Goal: Information Seeking & Learning: Check status

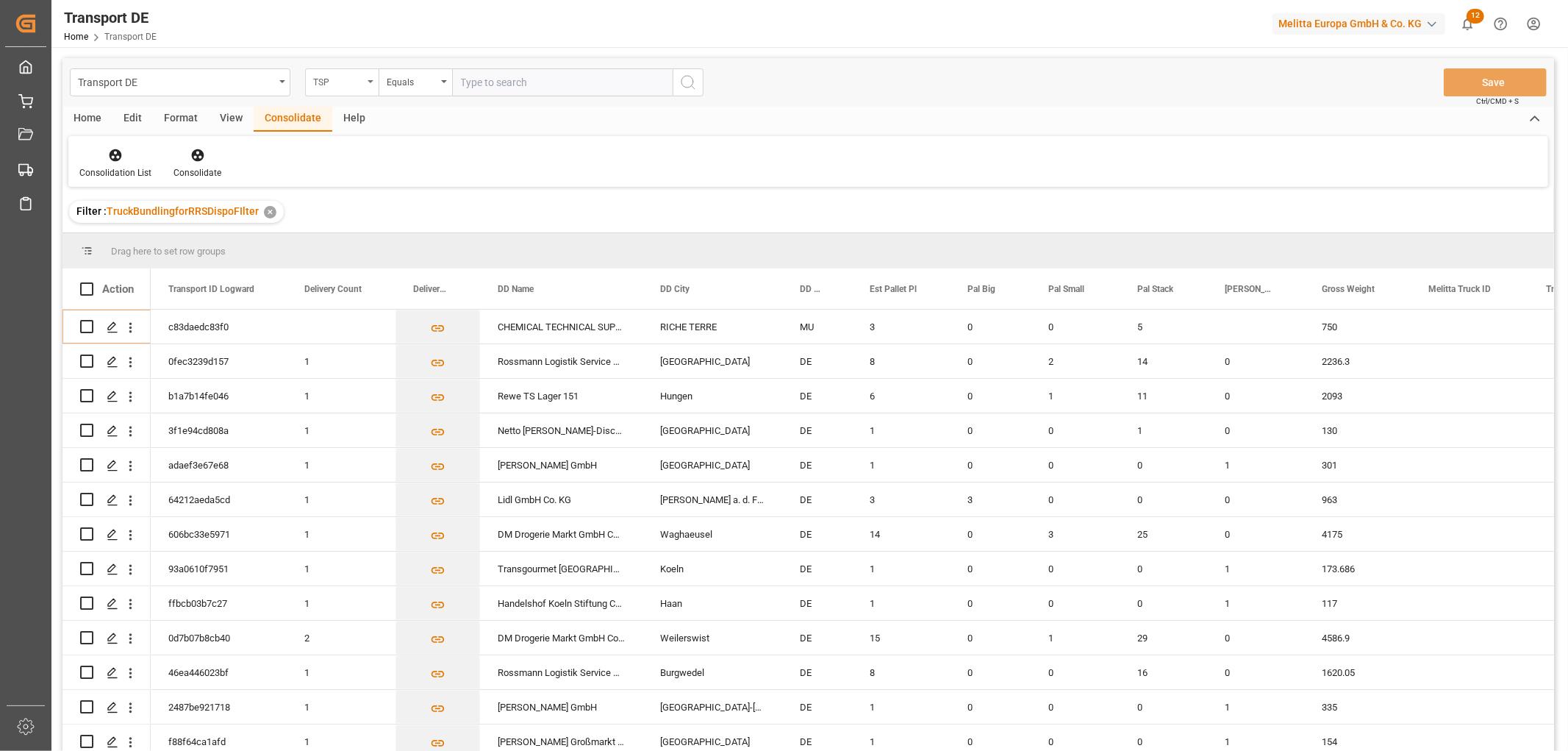
click at [328, 81] on div "TSP" at bounding box center [338, 80] width 50 height 17
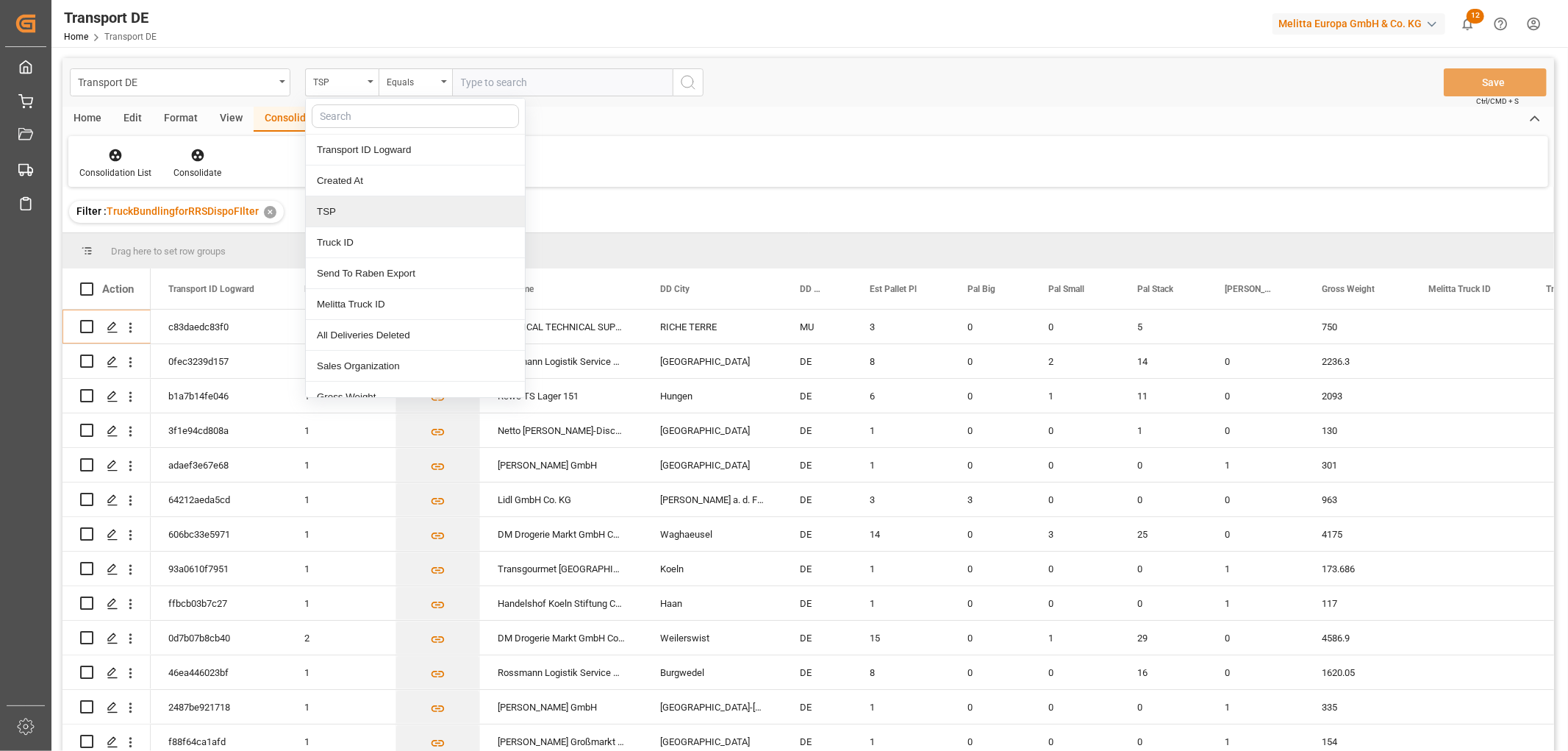
click at [359, 216] on div "TSP" at bounding box center [415, 211] width 219 height 31
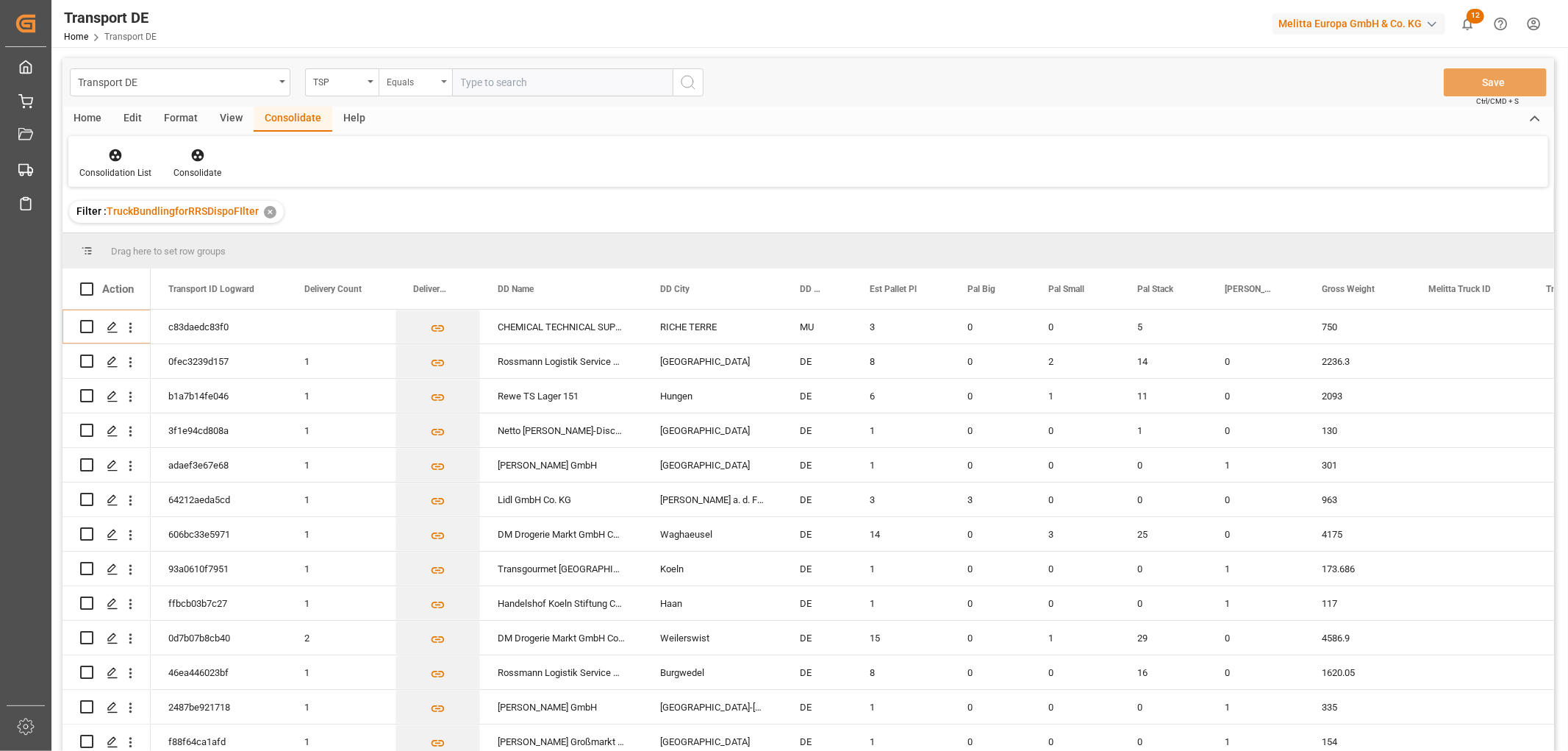
click at [415, 78] on div "Equals" at bounding box center [412, 80] width 50 height 17
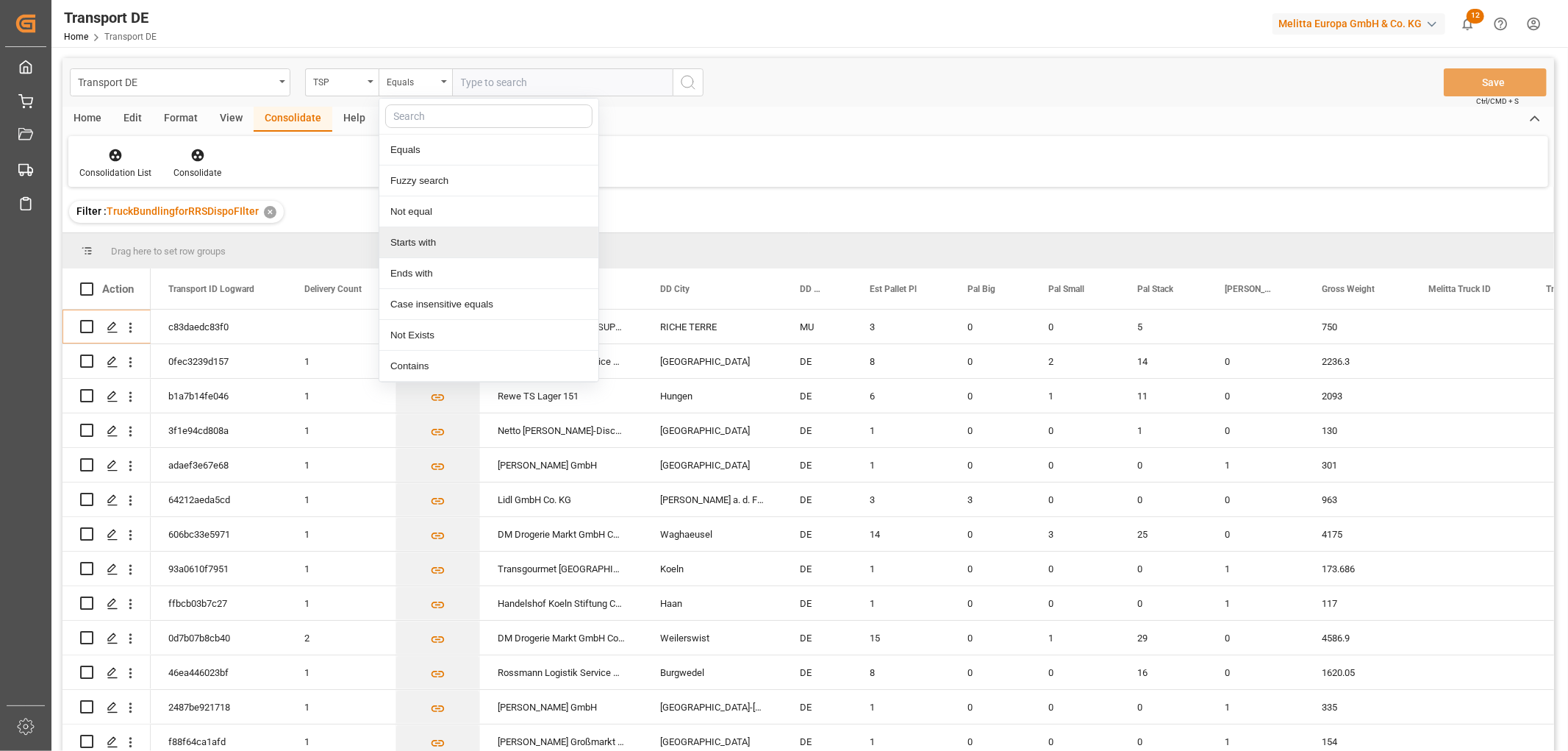
click at [436, 239] on div "Starts with" at bounding box center [488, 243] width 219 height 31
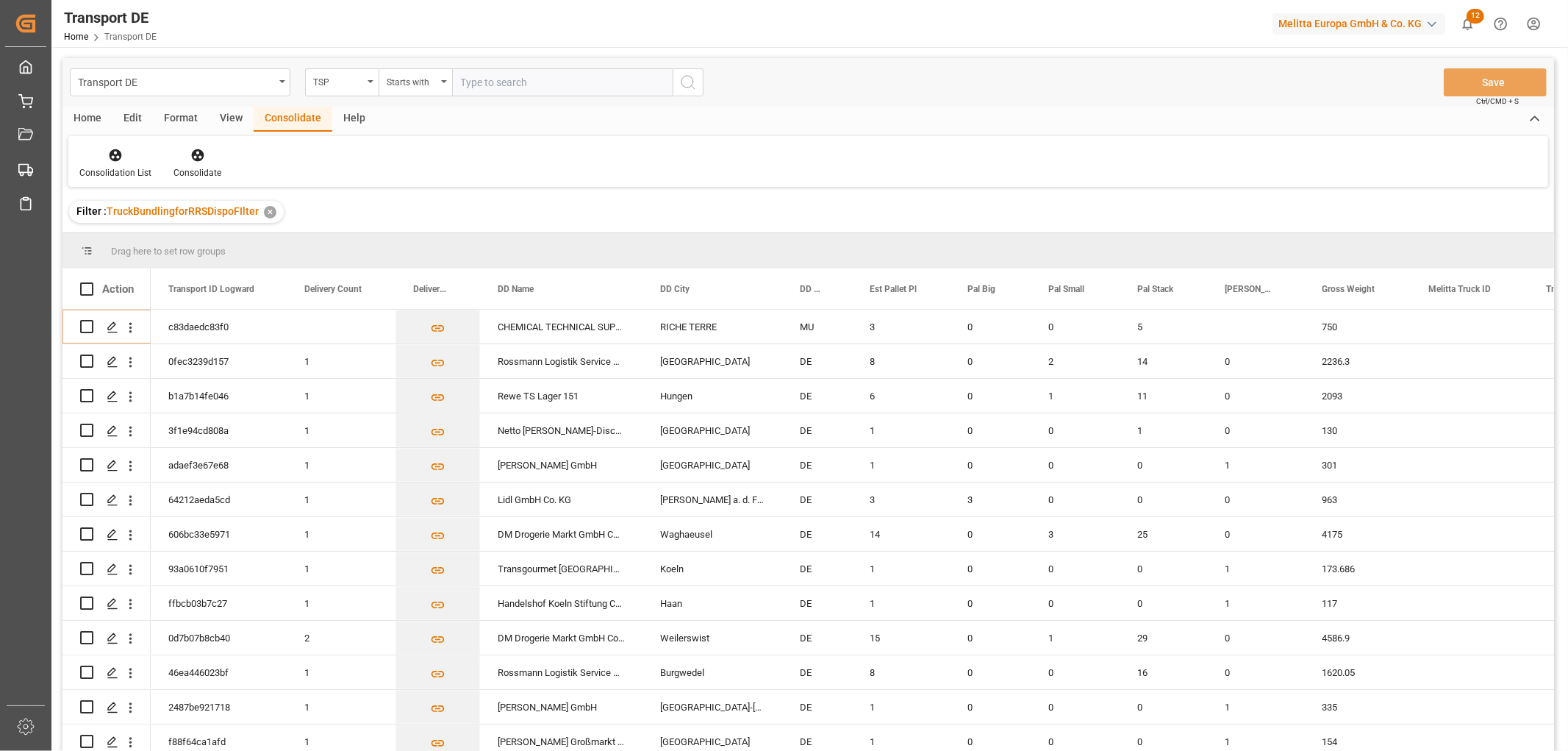
click at [480, 79] on input "text" at bounding box center [563, 82] width 220 height 28
type input "LIT DE"
click at [685, 79] on icon "search button" at bounding box center [688, 82] width 18 height 18
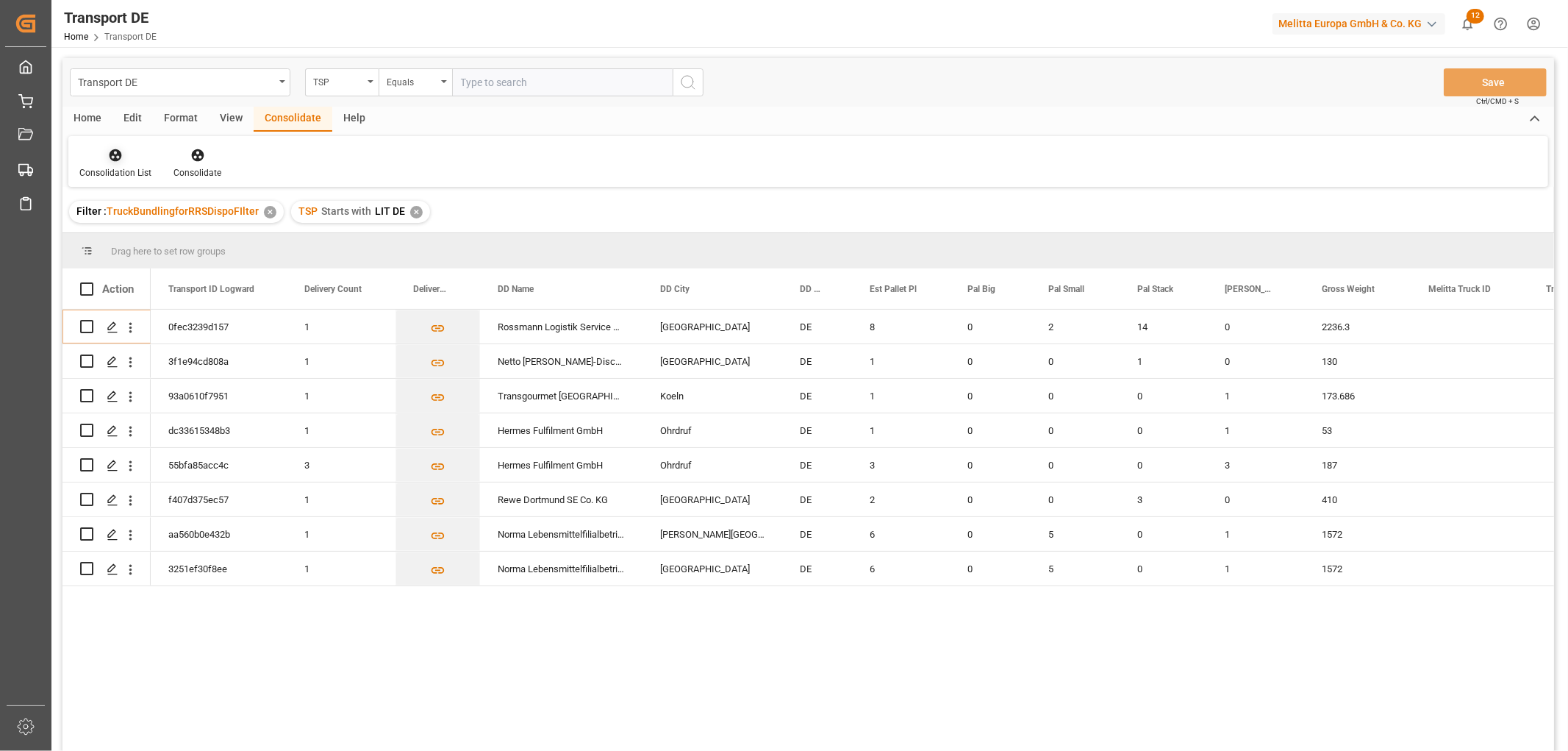
click at [113, 148] on icon at bounding box center [115, 155] width 14 height 14
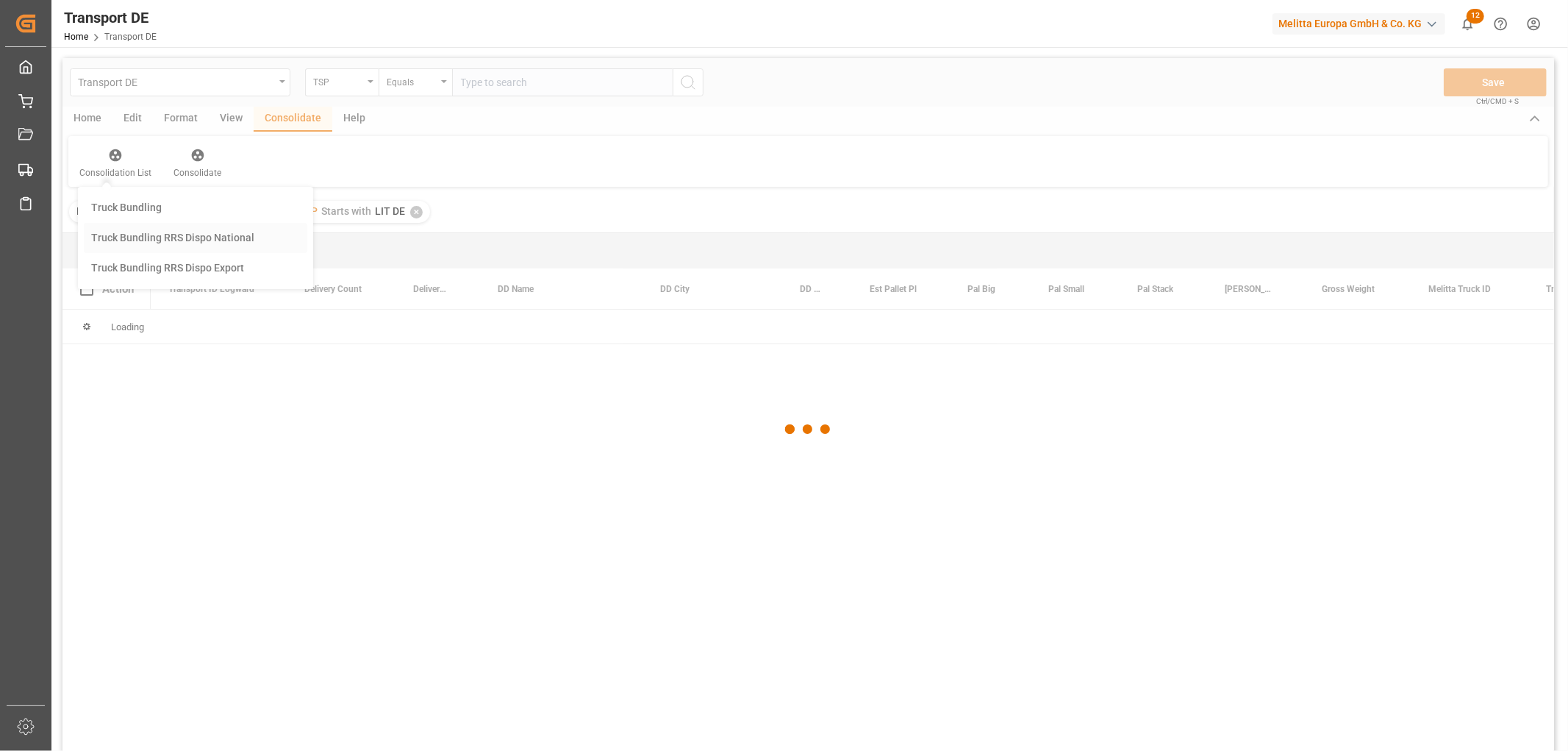
click at [143, 238] on div "Transport DE TSP Equals Save Ctrl/CMD + S Home Edit Format View Consolidate Hel…" at bounding box center [808, 424] width 1491 height 732
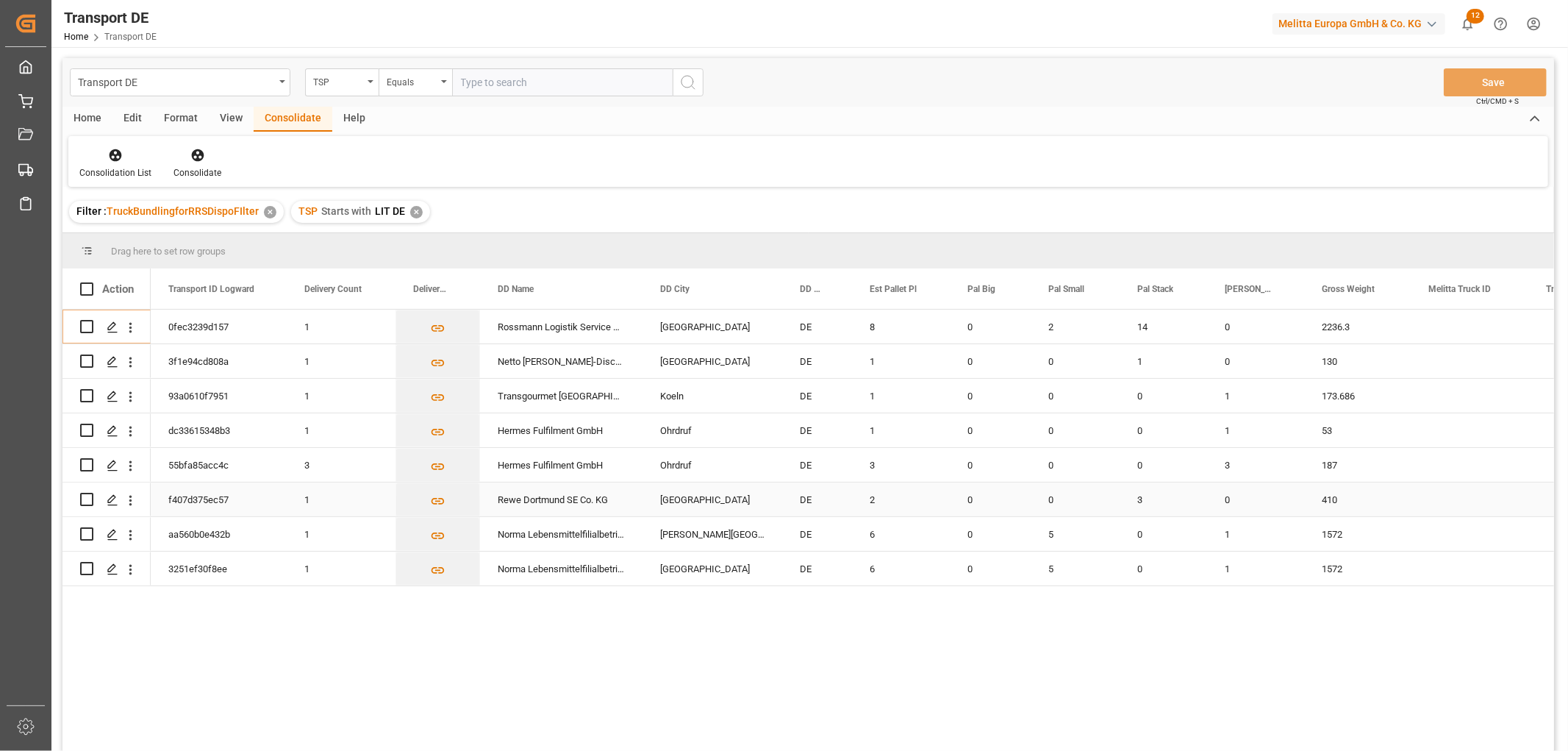
click at [87, 503] on input "Press Space to toggle row selection (unchecked)" at bounding box center [86, 499] width 14 height 14
checkbox input "true"
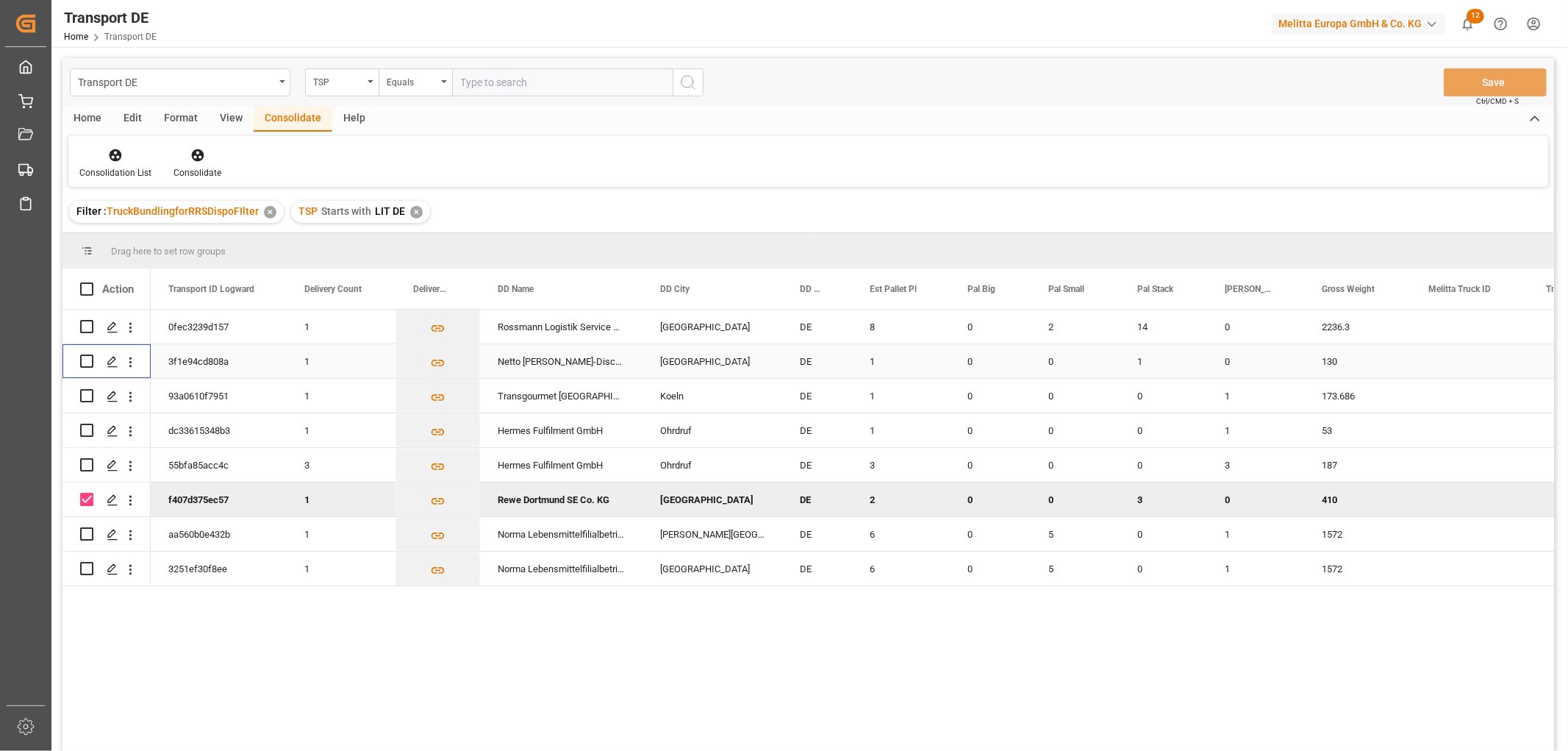
click at [85, 362] on input "Press Space to toggle row selection (unchecked)" at bounding box center [86, 361] width 14 height 14
checkbox input "true"
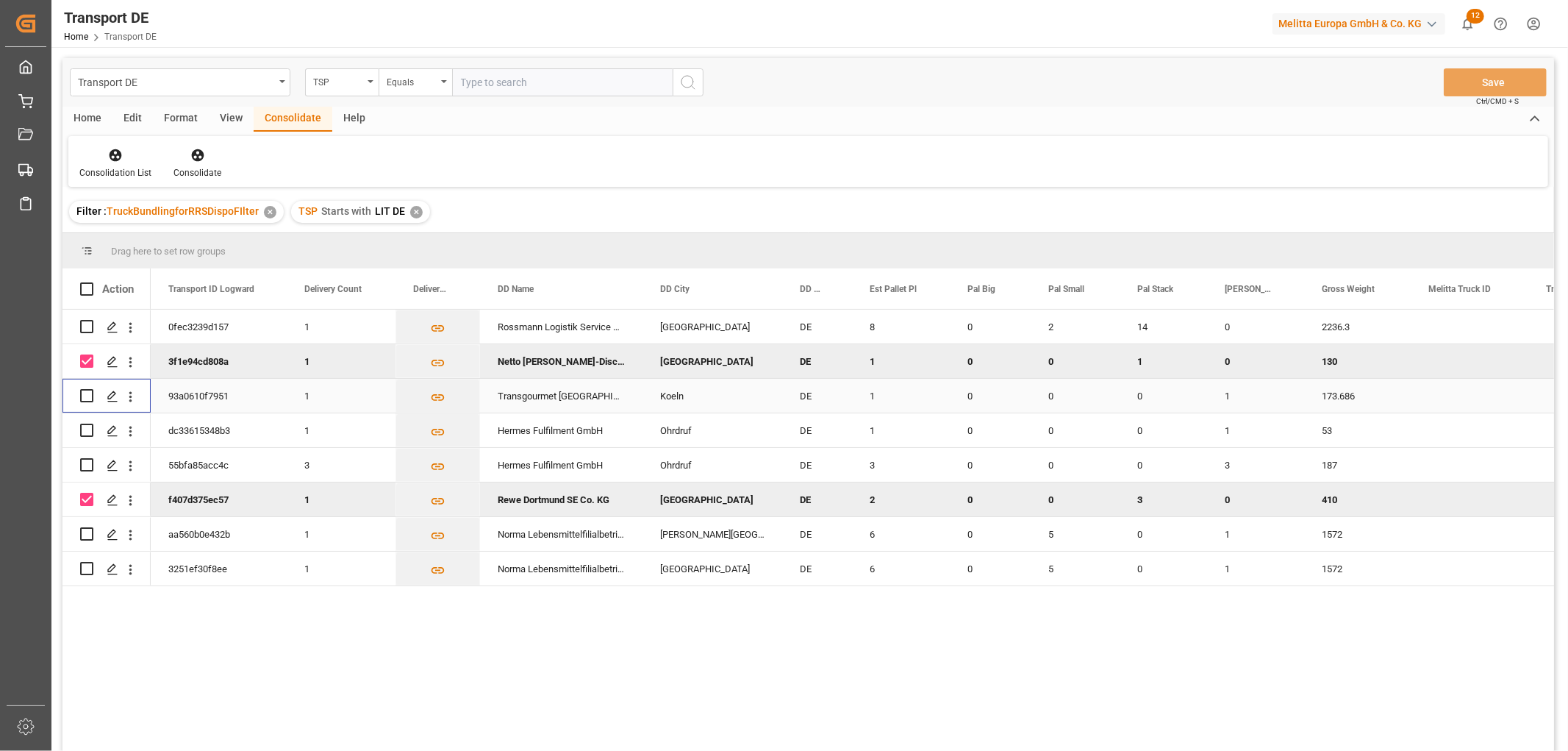
click at [89, 393] on input "Press Space to toggle row selection (unchecked)" at bounding box center [86, 395] width 14 height 14
checkbox input "true"
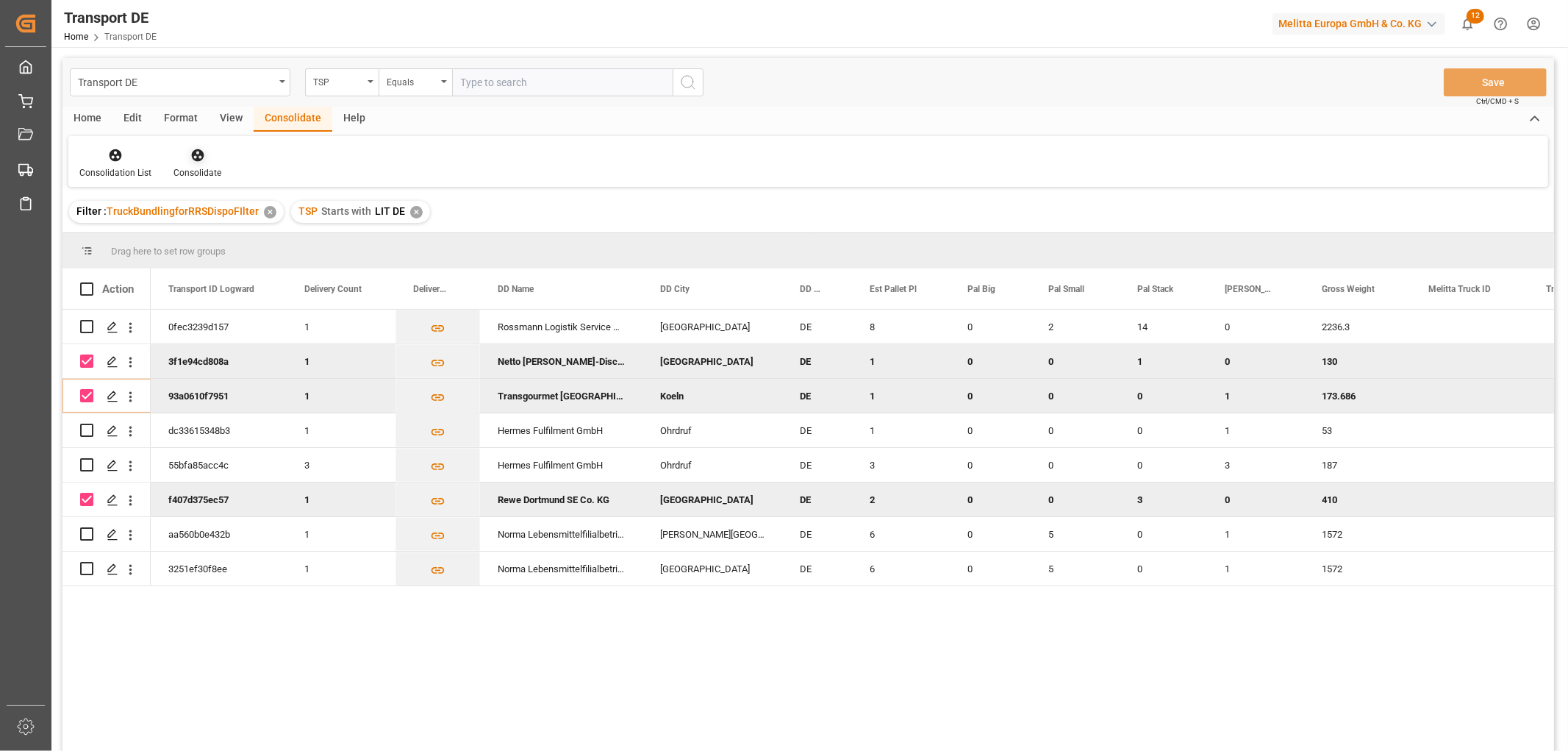
click at [195, 156] on icon at bounding box center [198, 156] width 13 height 13
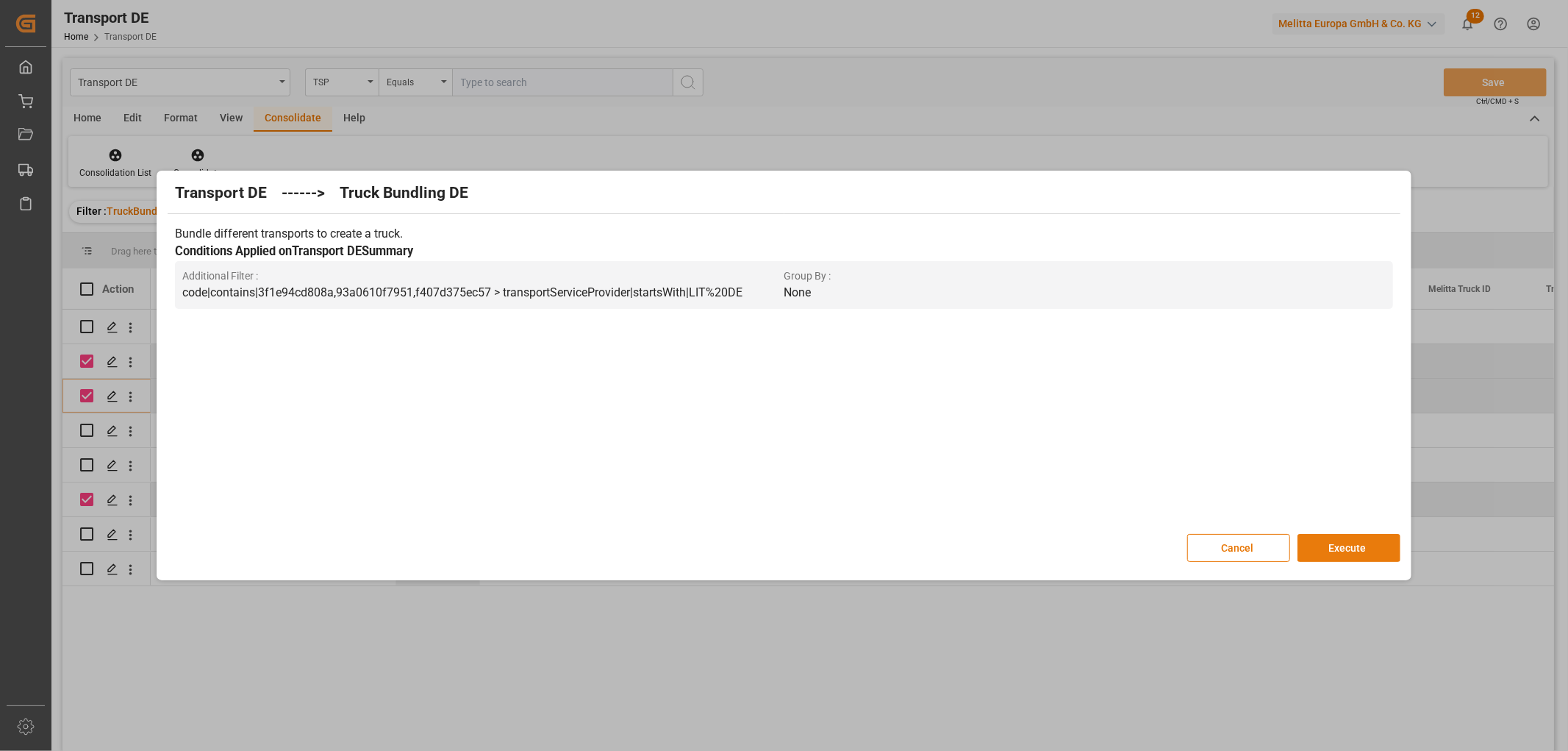
click at [1339, 544] on button "Execute" at bounding box center [1349, 547] width 103 height 28
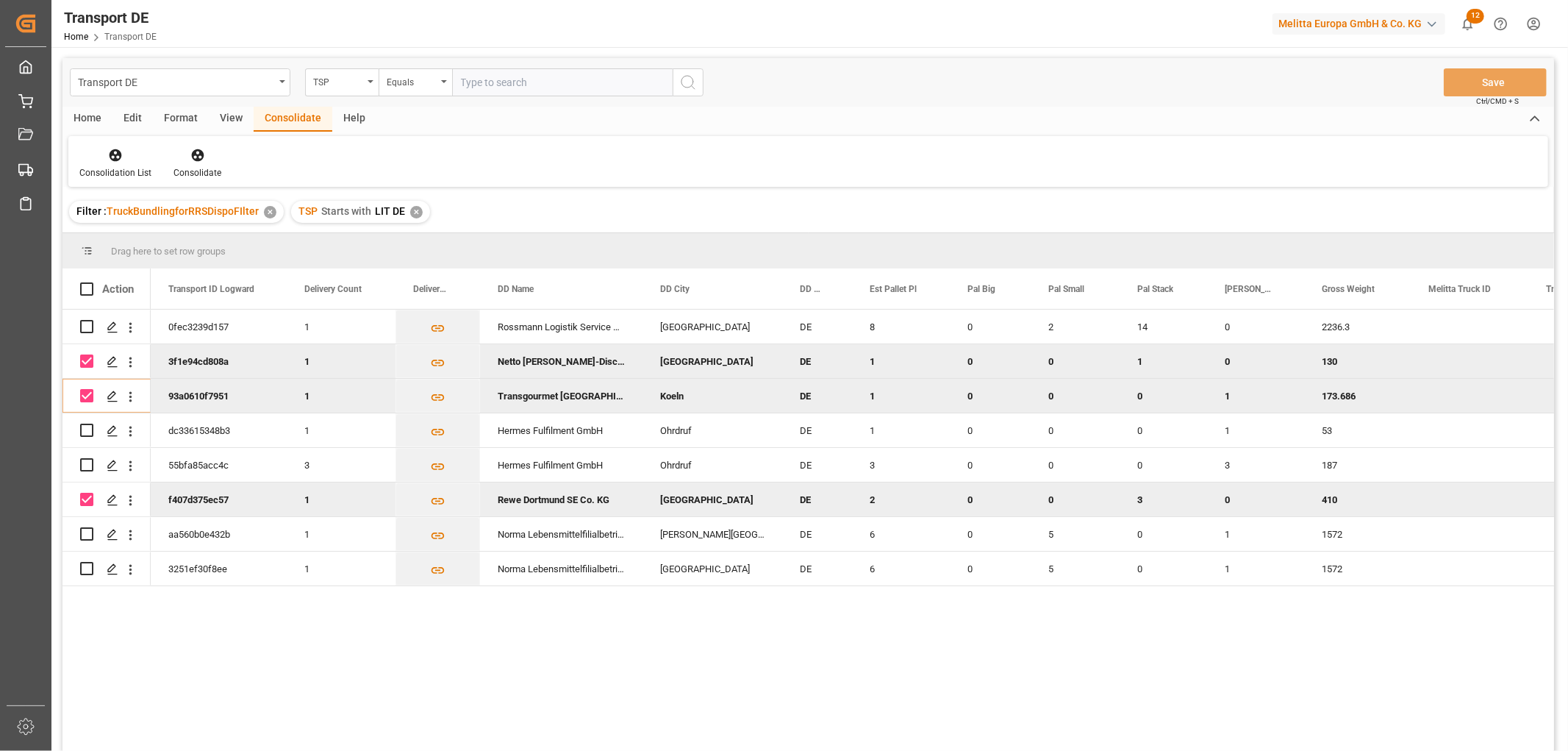
click at [89, 362] on input "Press Space to toggle row selection (checked)" at bounding box center [86, 361] width 14 height 14
checkbox input "false"
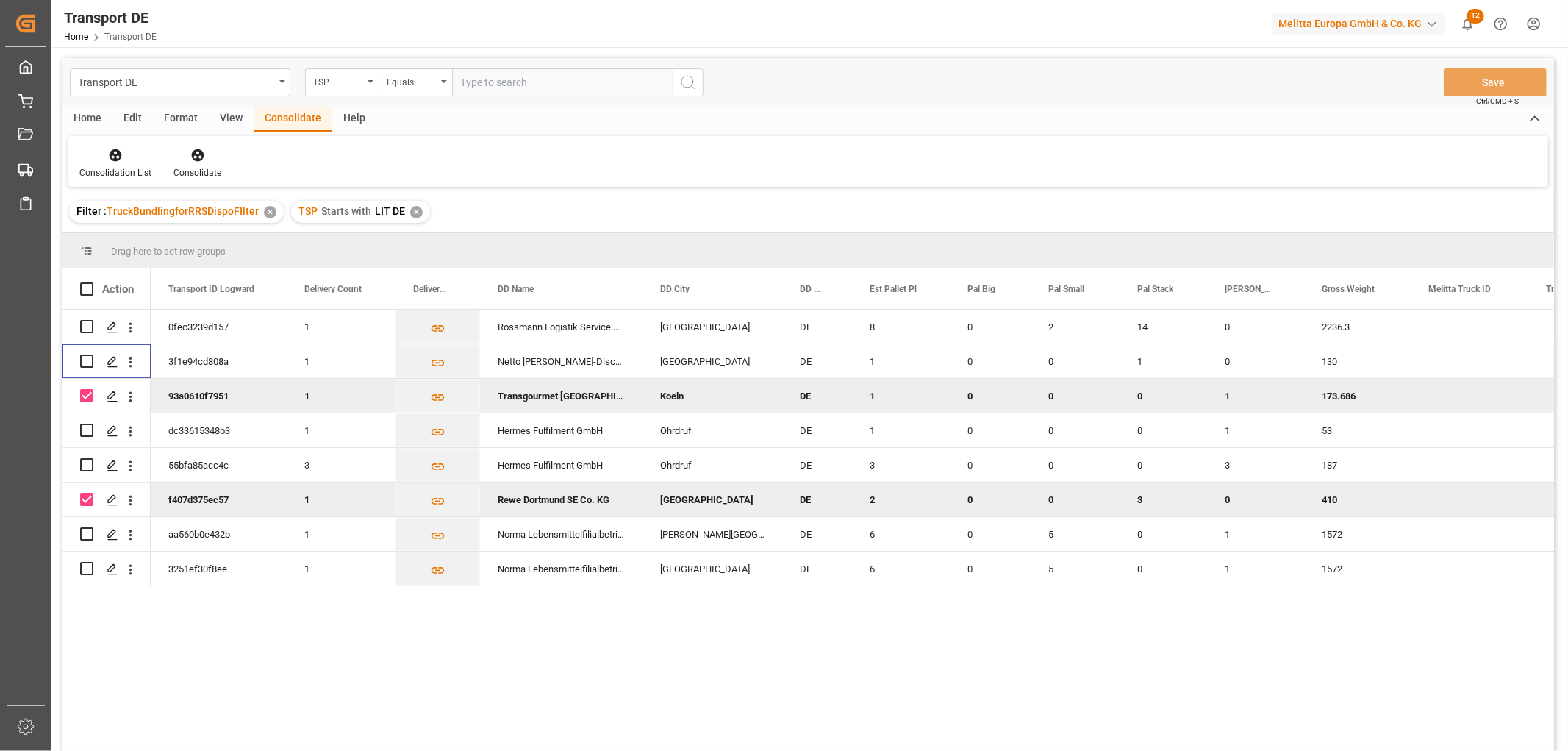
click at [86, 396] on input "Press Space to toggle row selection (checked)" at bounding box center [86, 395] width 14 height 14
checkbox input "false"
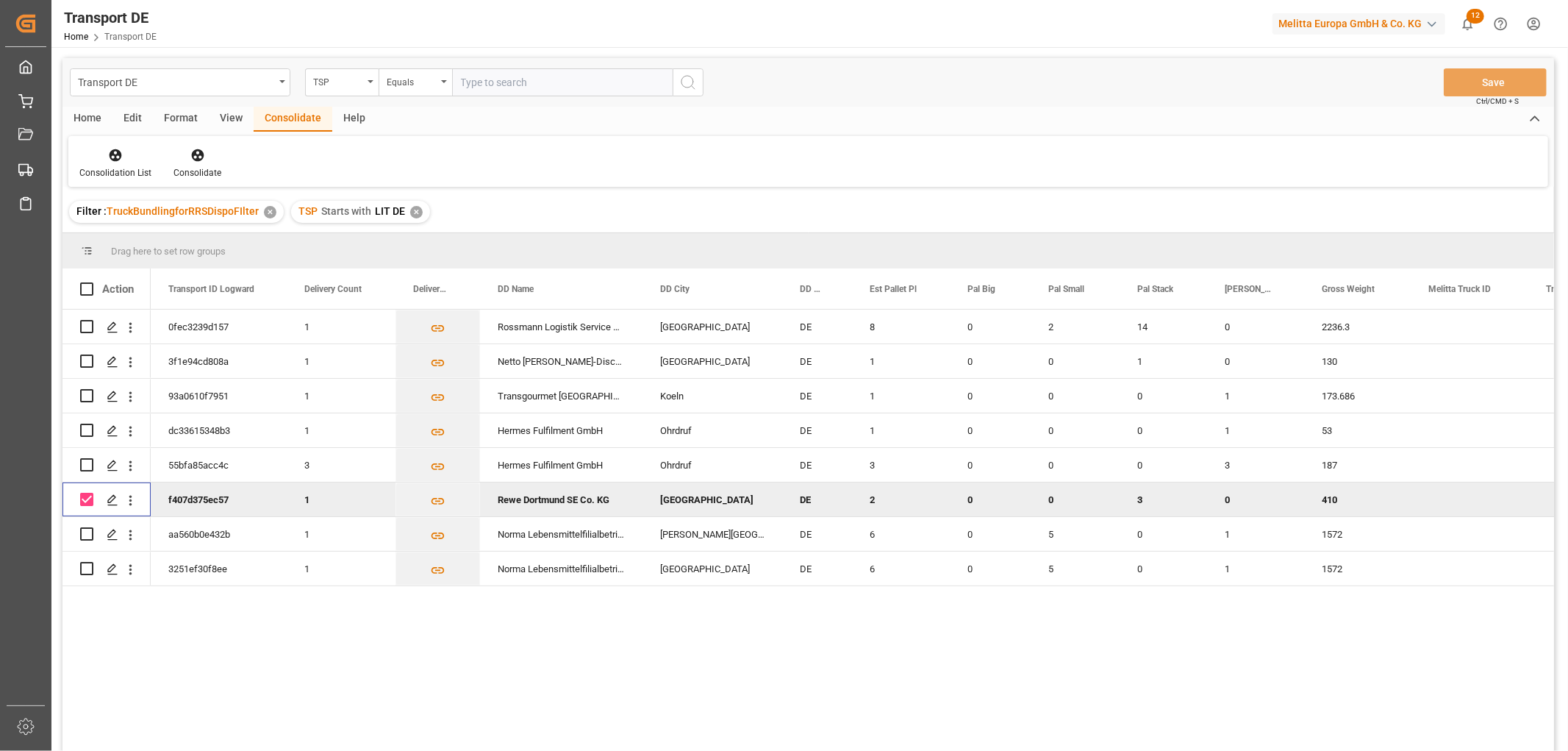
click at [85, 499] on input "Press Space to toggle row selection (checked)" at bounding box center [86, 499] width 14 height 14
checkbox input "false"
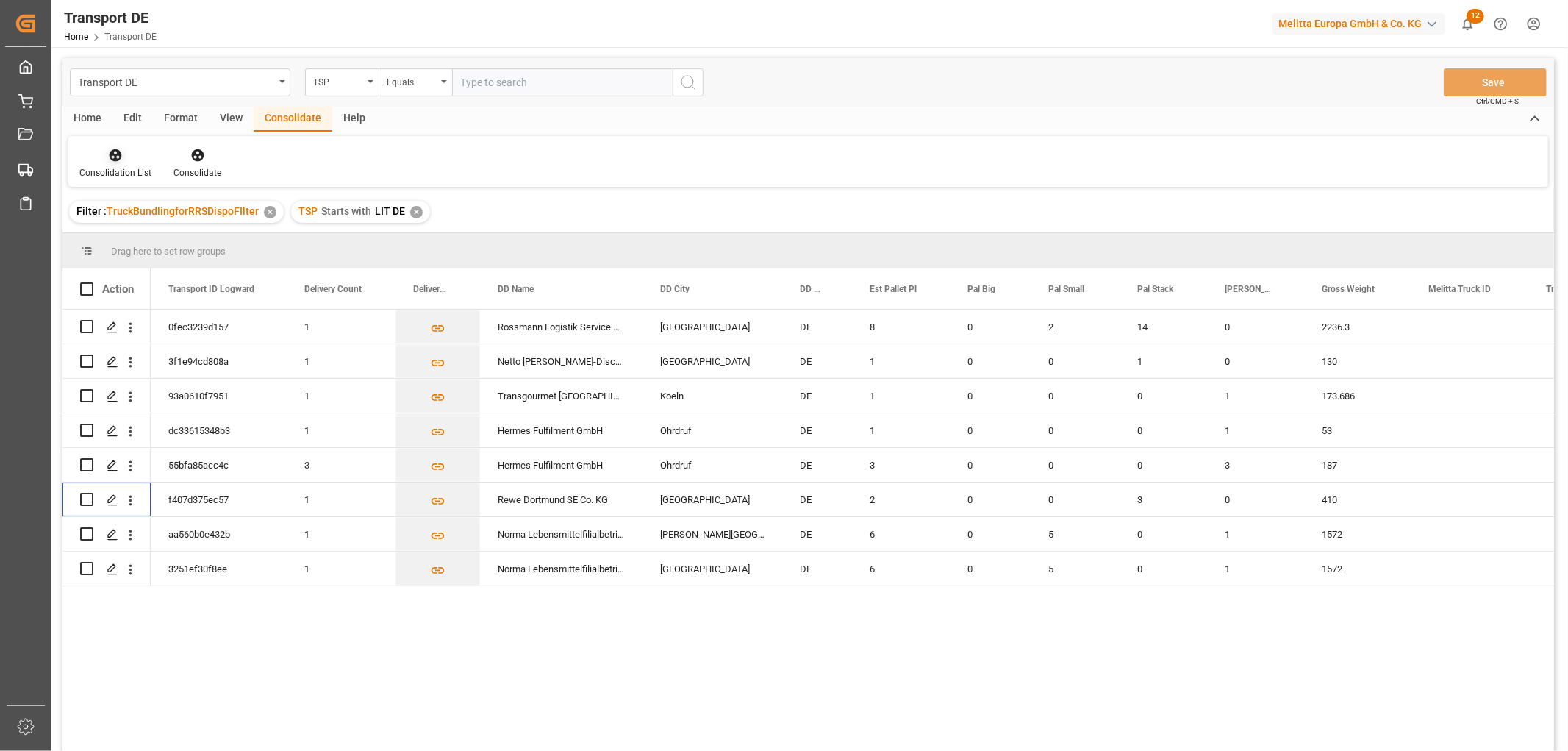
click at [113, 153] on icon at bounding box center [116, 156] width 13 height 13
click at [128, 239] on div "Transport DE TSP Equals Save Ctrl/CMD + S Home Edit Format View Consolidate Hel…" at bounding box center [808, 424] width 1491 height 732
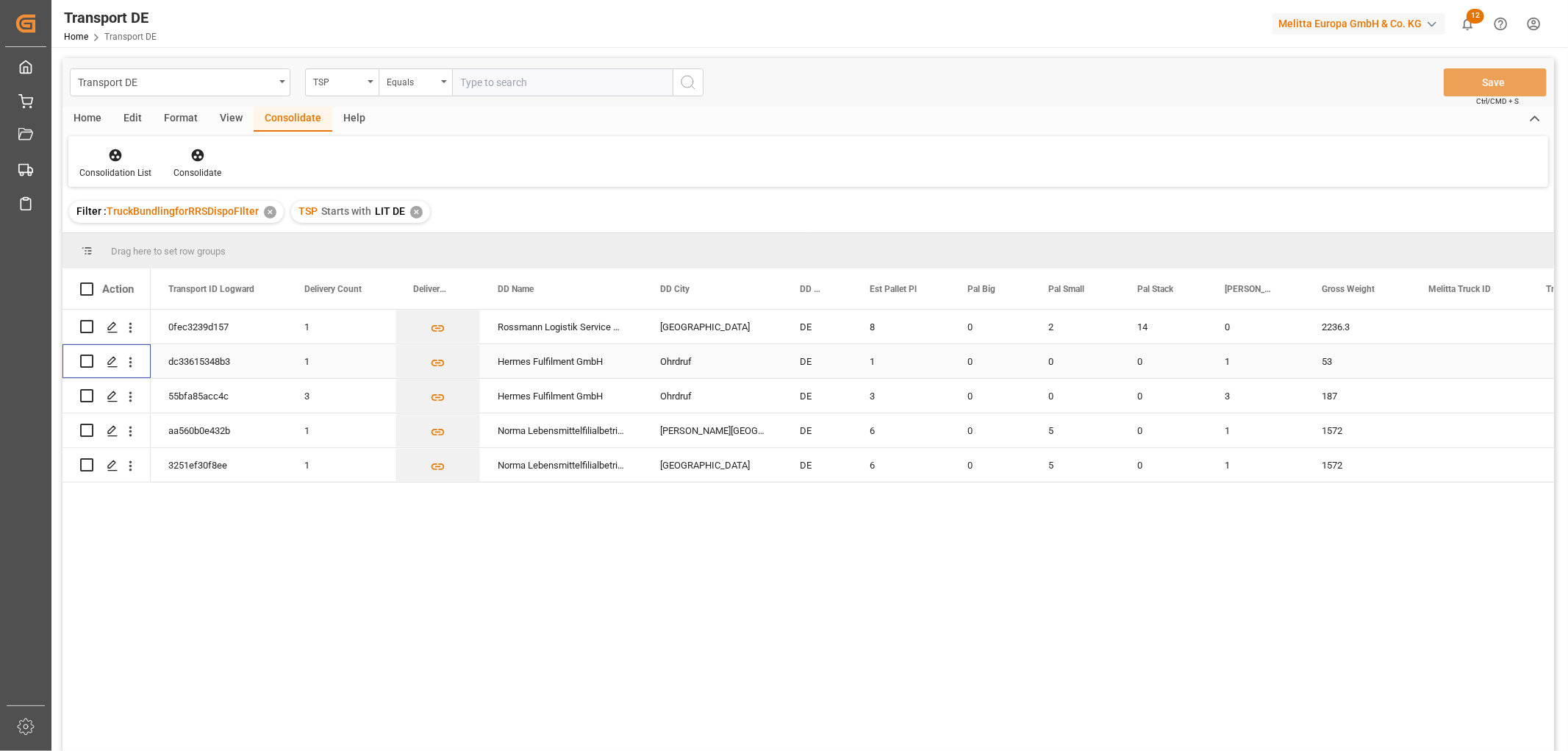
click at [85, 363] on input "Press Space to toggle row selection (unchecked)" at bounding box center [86, 361] width 14 height 14
checkbox input "true"
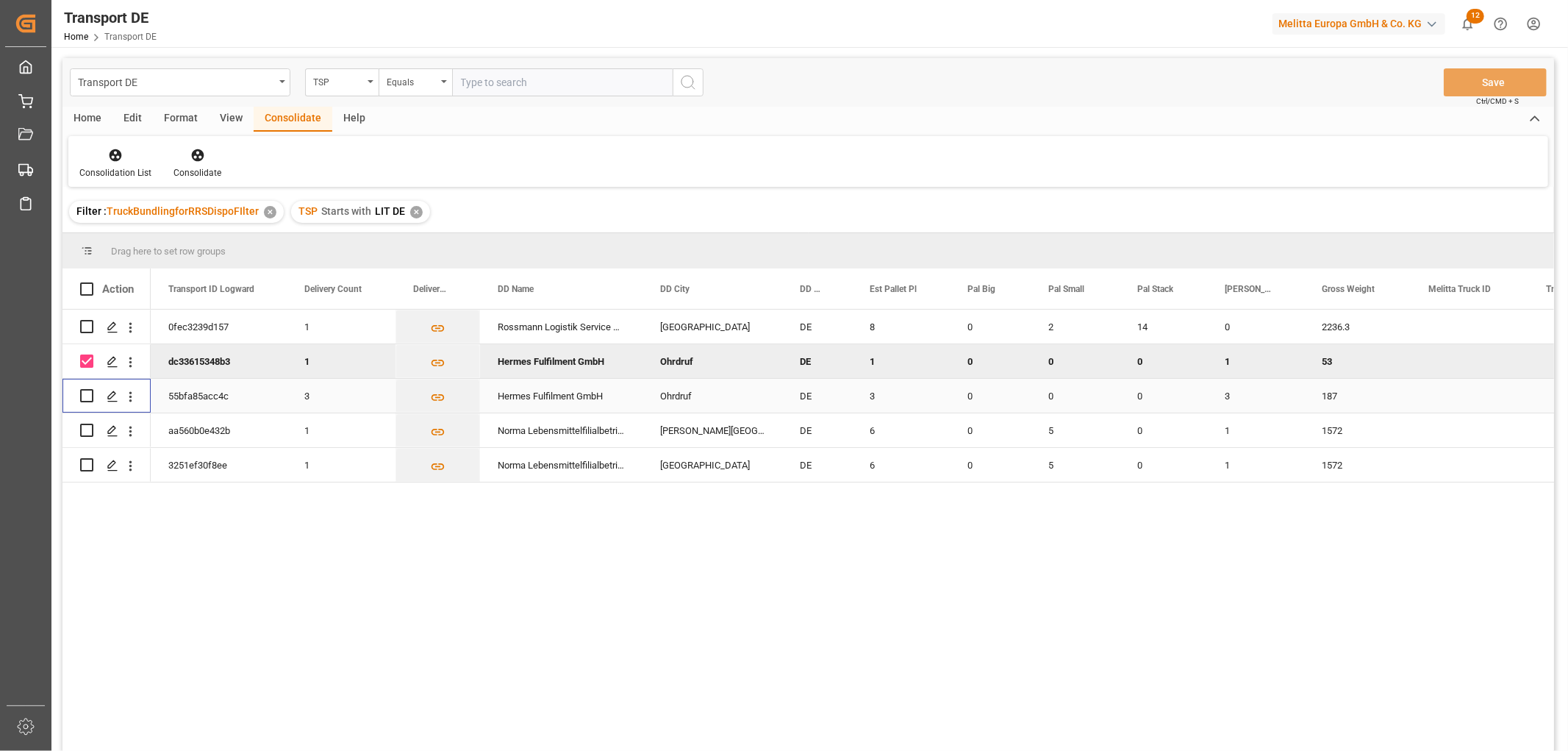
click at [89, 394] on input "Press Space to toggle row selection (unchecked)" at bounding box center [86, 395] width 14 height 14
checkbox input "true"
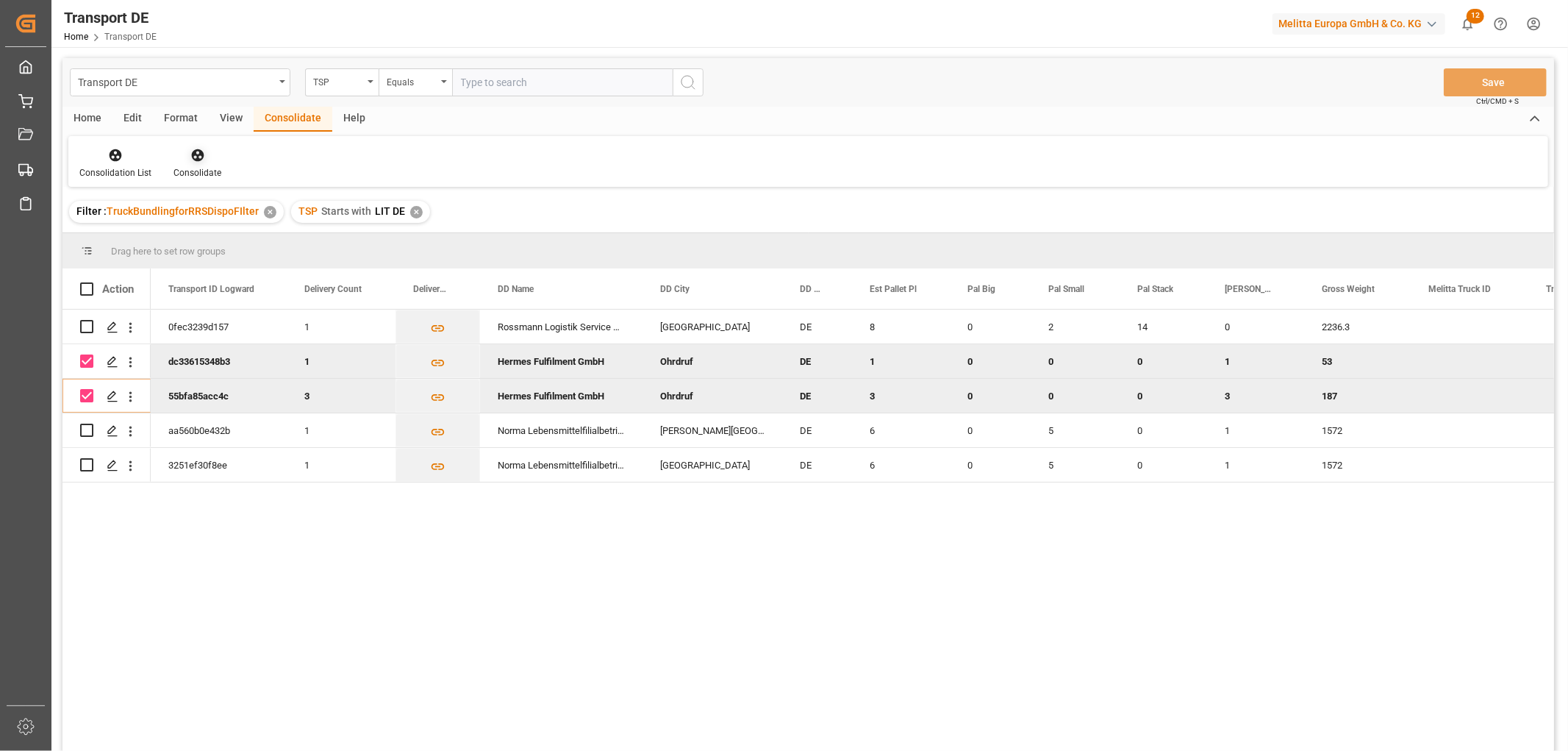
click at [195, 150] on icon at bounding box center [198, 156] width 13 height 13
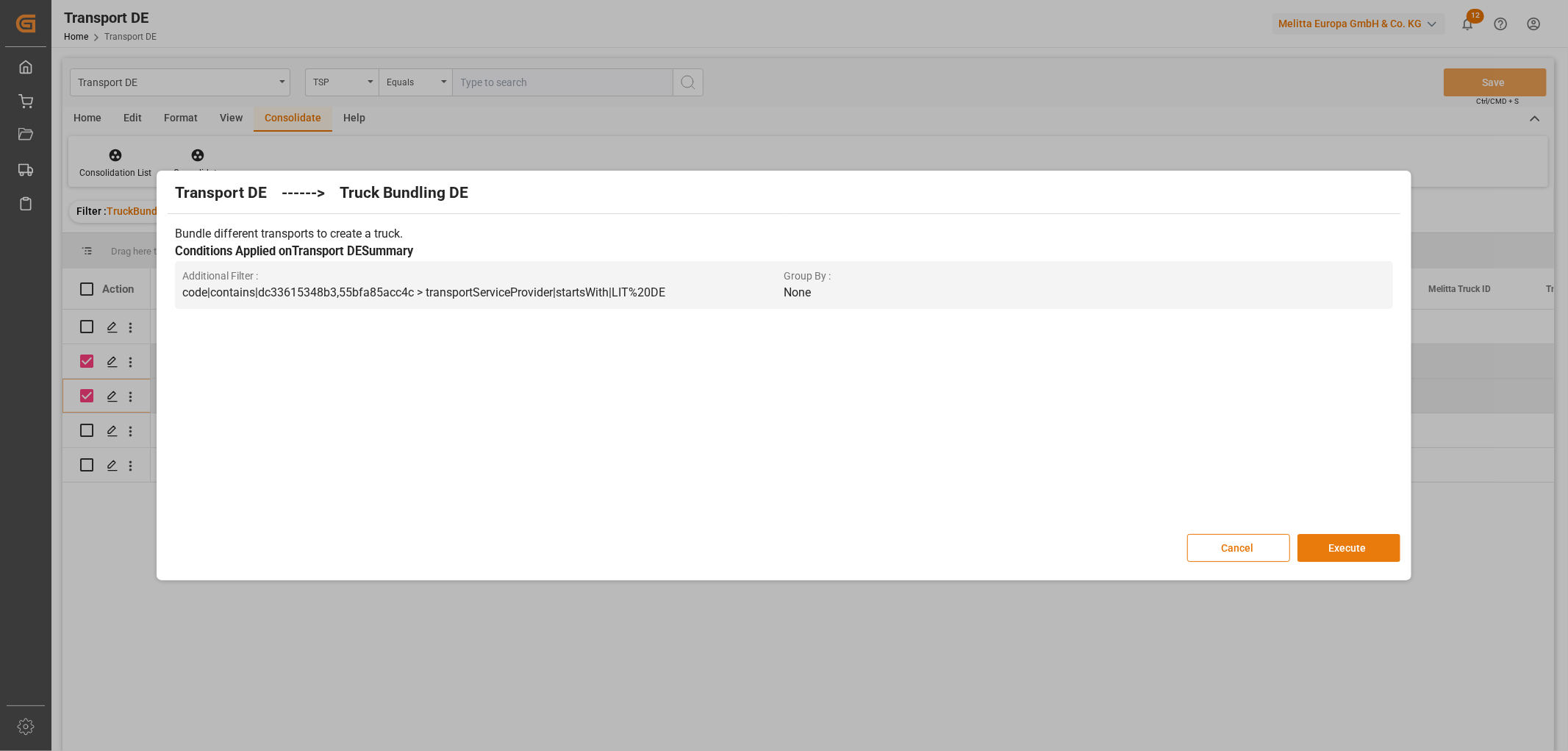
click at [1341, 550] on button "Execute" at bounding box center [1349, 547] width 103 height 28
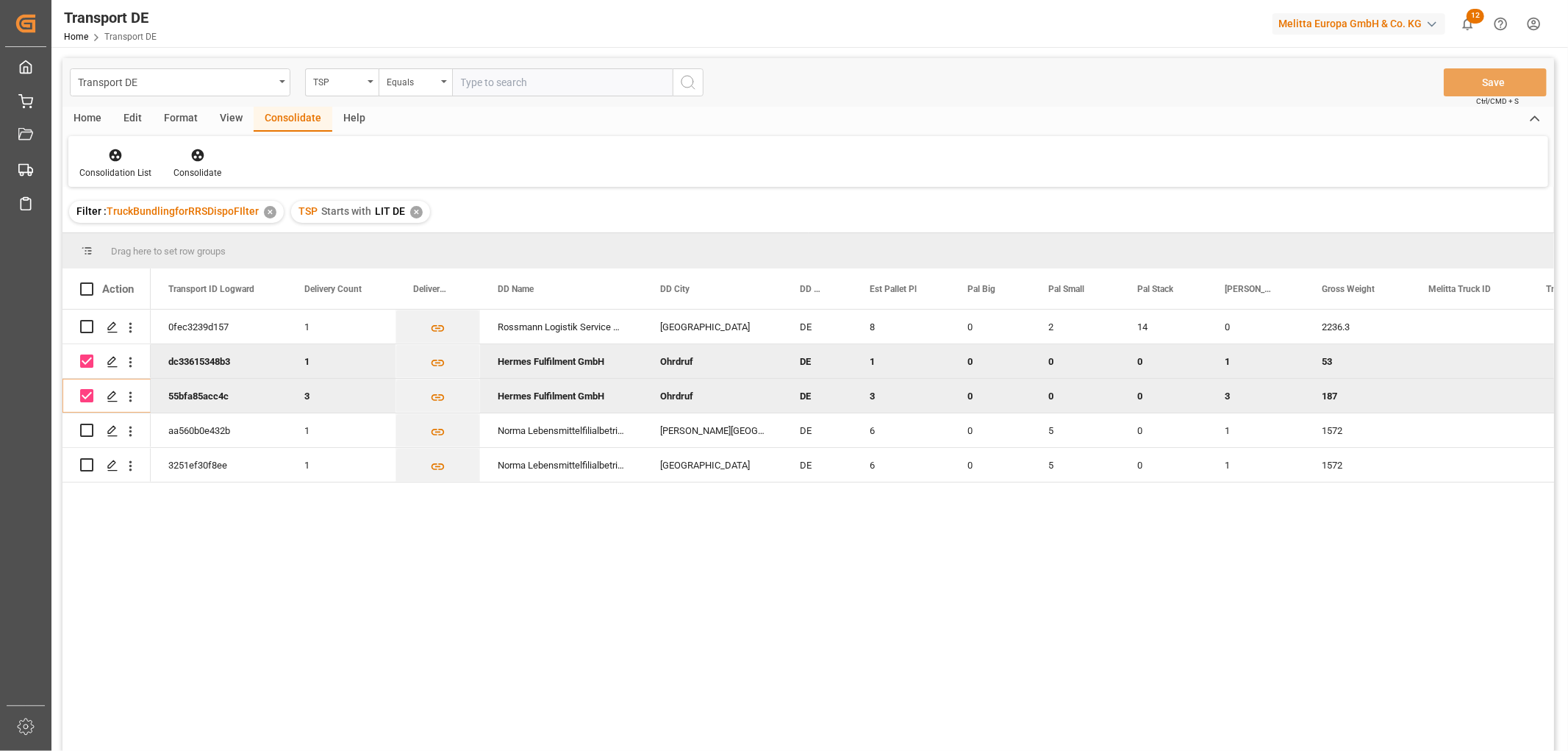
click at [81, 358] on input "Press Space to toggle row selection (checked)" at bounding box center [86, 361] width 14 height 14
checkbox input "false"
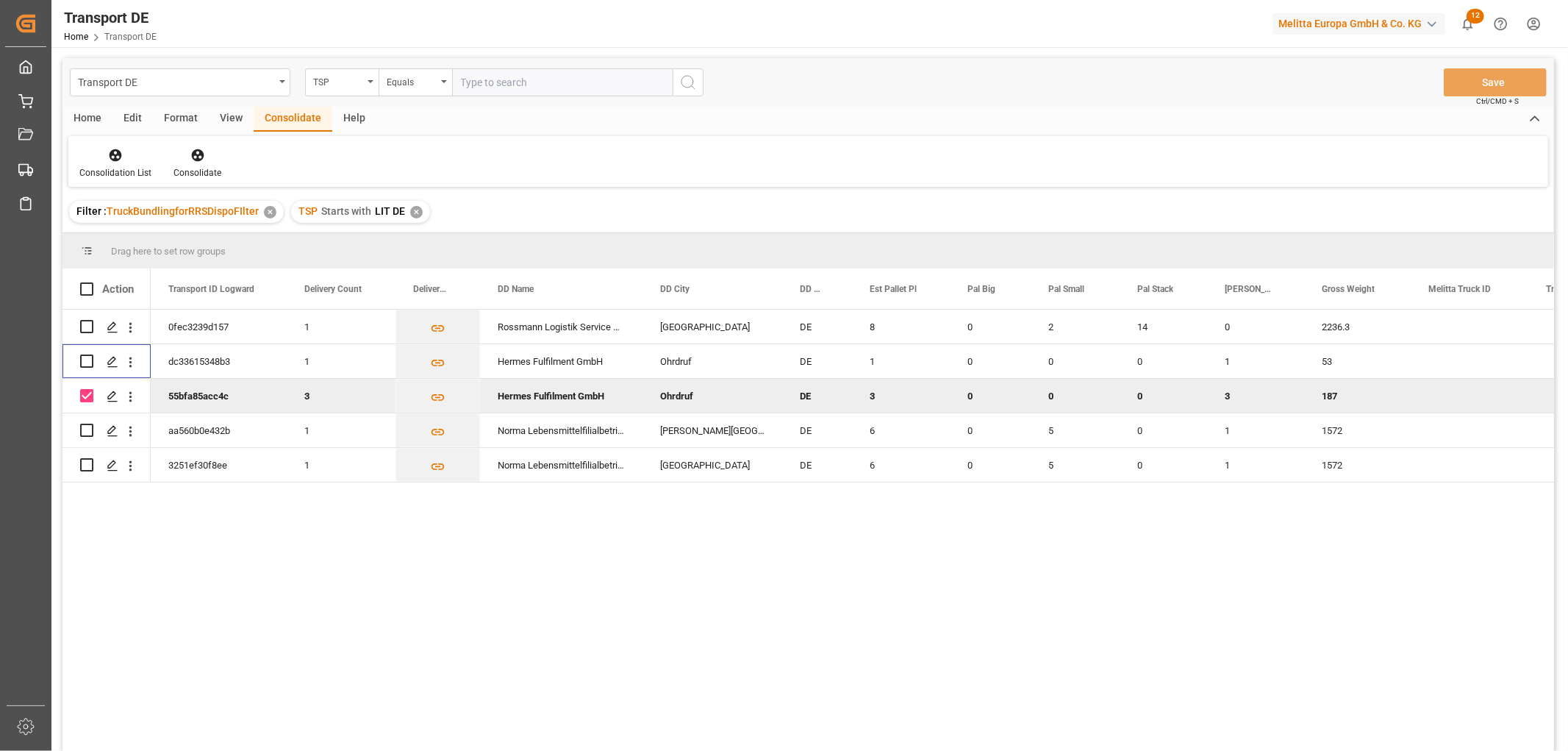
click at [89, 393] on input "Press Space to toggle row selection (checked)" at bounding box center [86, 395] width 14 height 14
checkbox input "false"
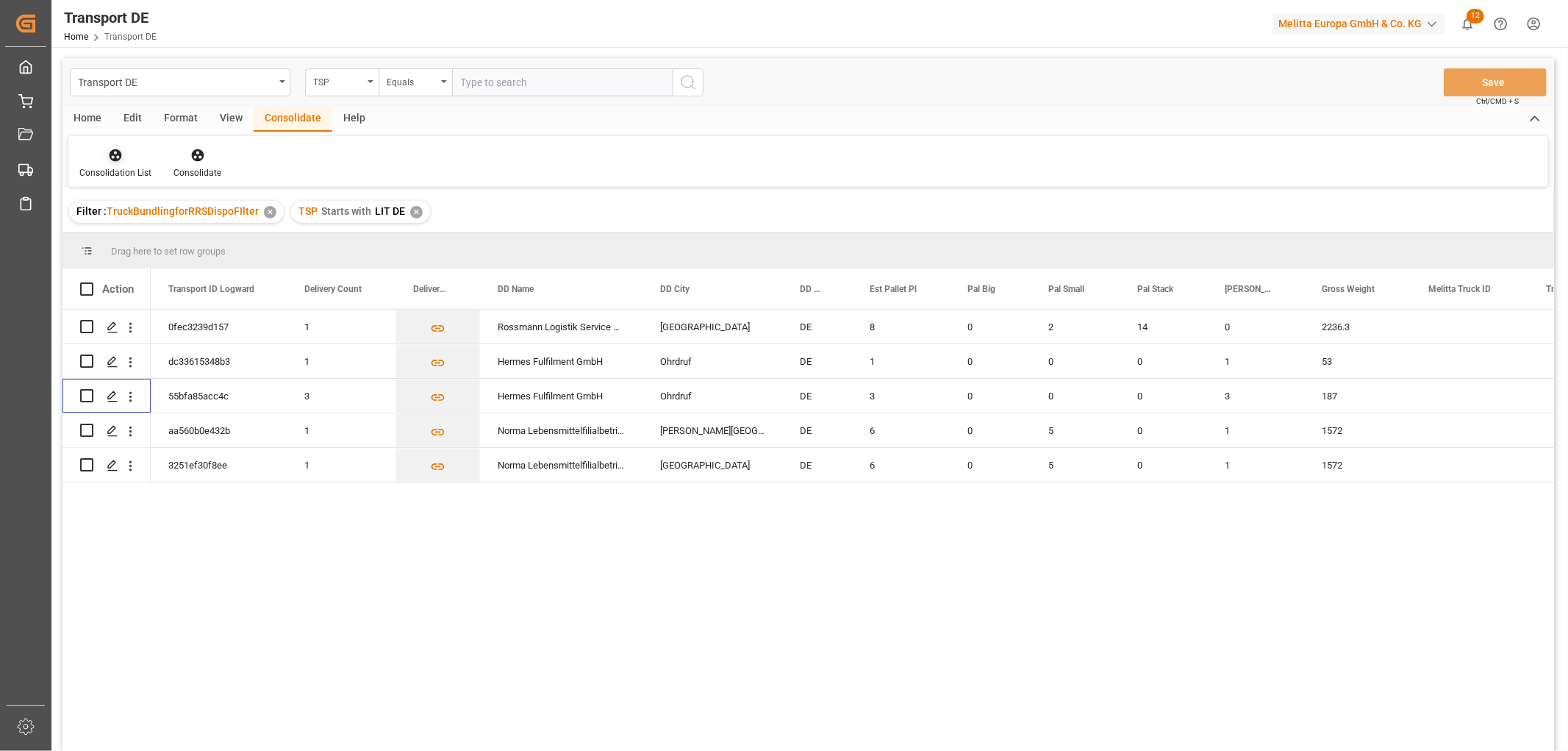
click at [108, 156] on icon at bounding box center [115, 155] width 14 height 14
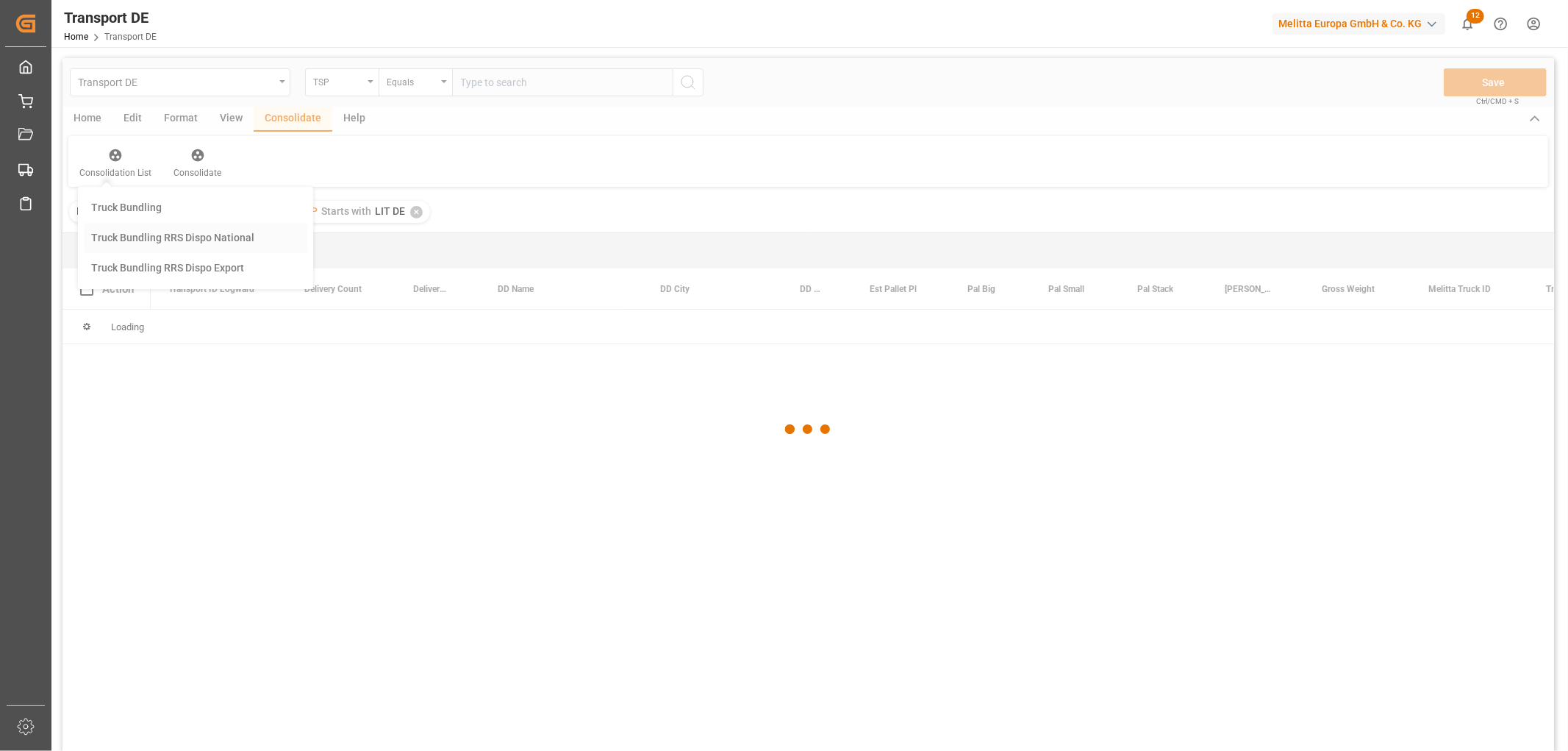
click at [120, 232] on div "Transport DE TSP Equals Save Ctrl/CMD + S Home Edit Format View Consolidate Hel…" at bounding box center [808, 424] width 1491 height 732
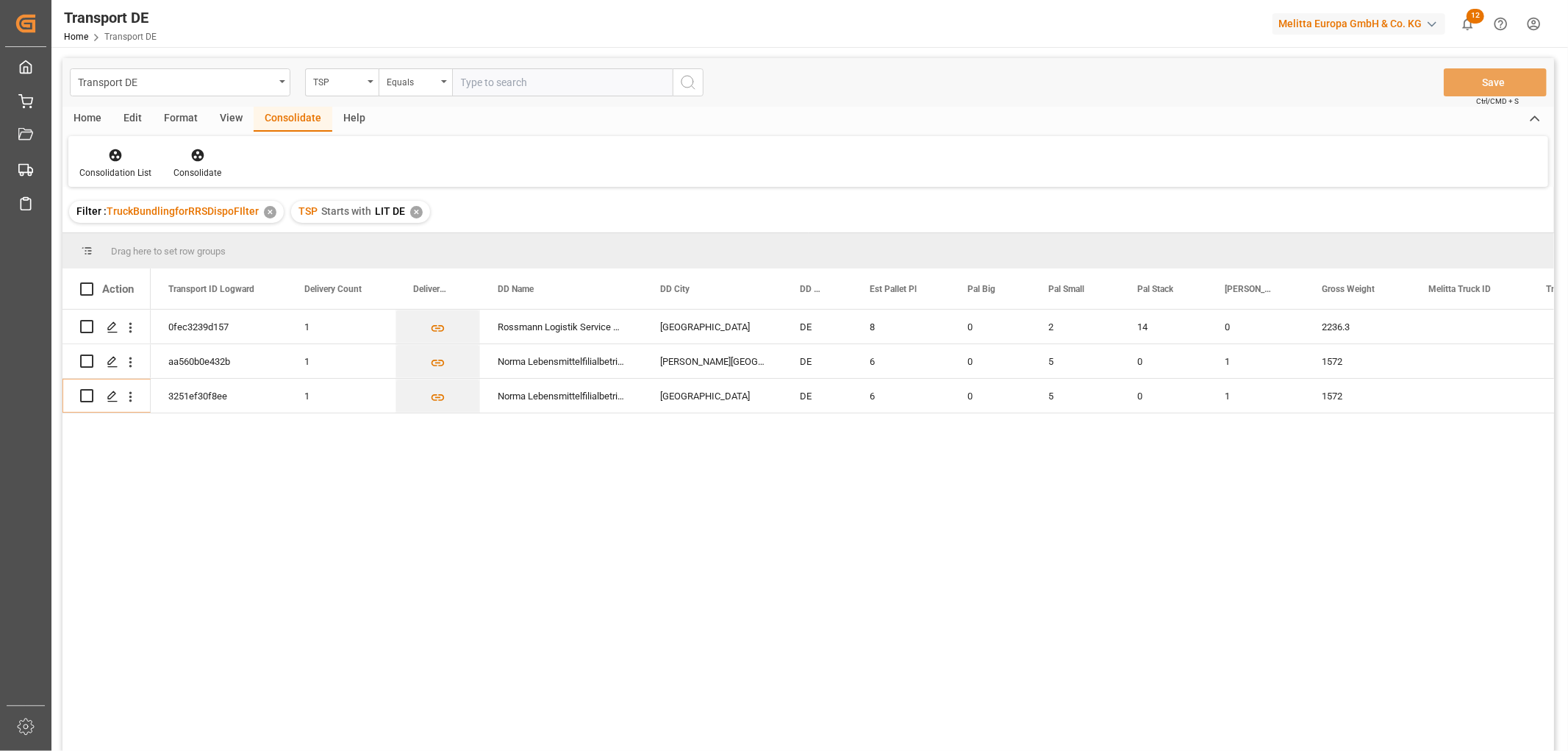
click at [410, 210] on div "✕" at bounding box center [417, 212] width 13 height 13
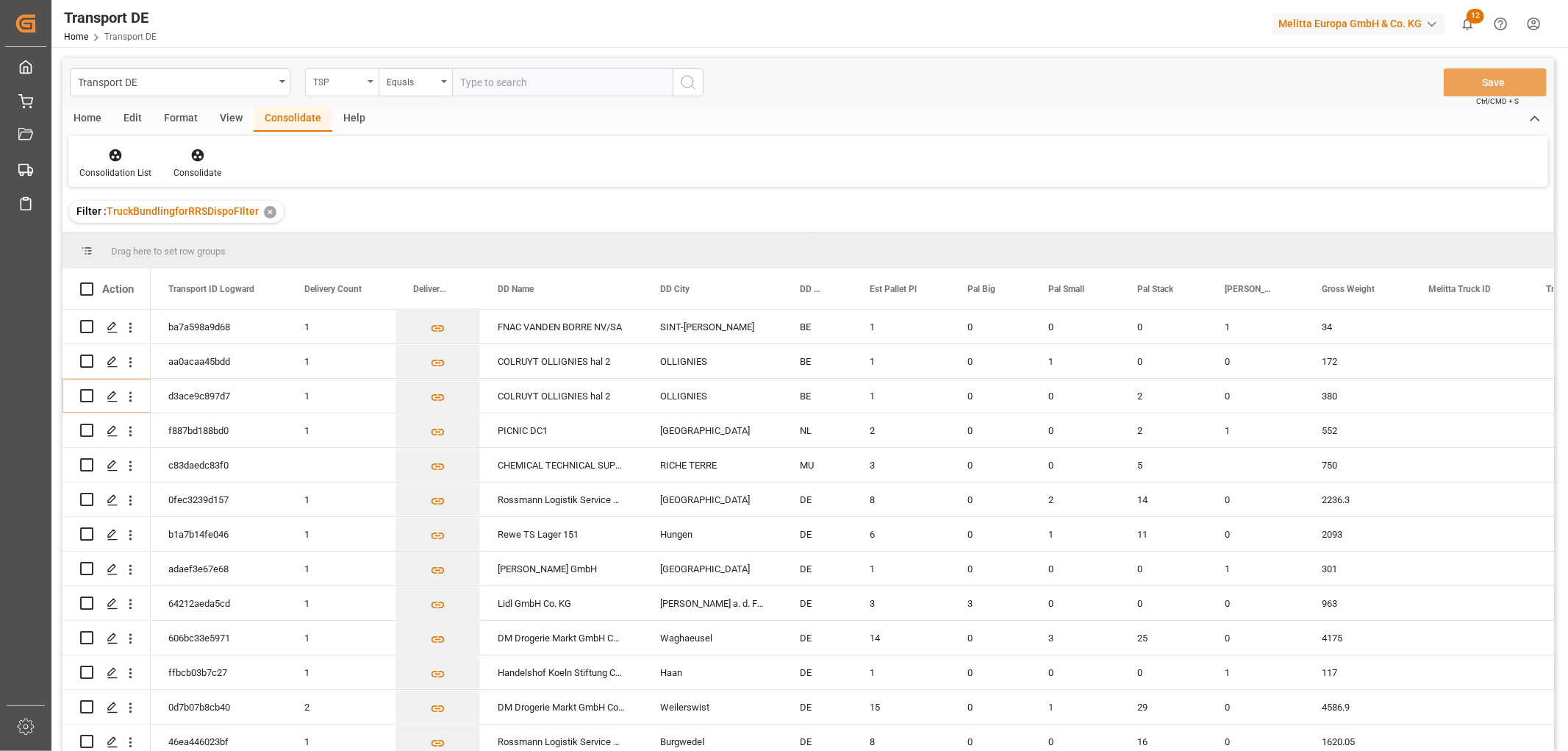
click at [337, 85] on div "TSP" at bounding box center [338, 80] width 50 height 17
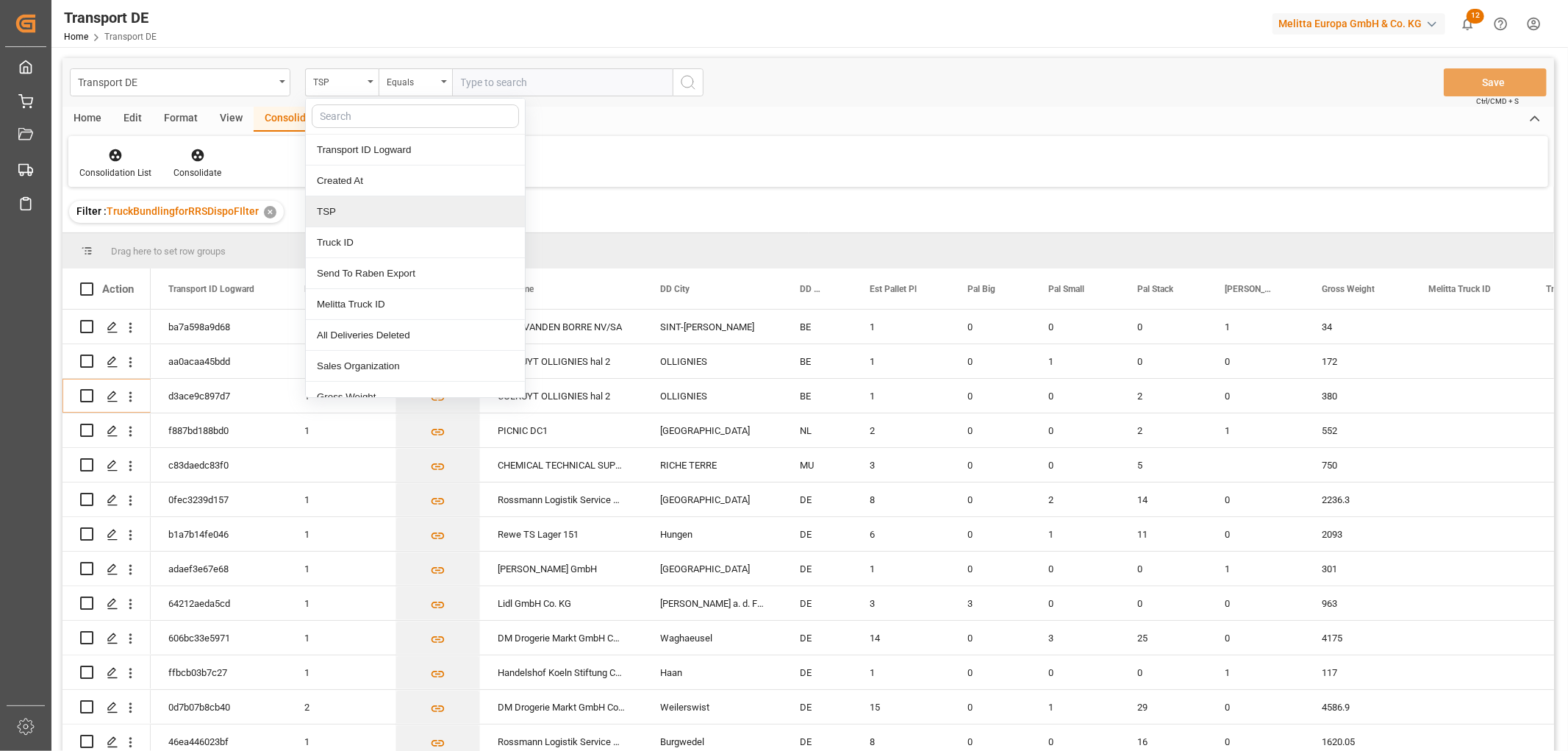
click at [330, 208] on div "TSP" at bounding box center [415, 211] width 219 height 31
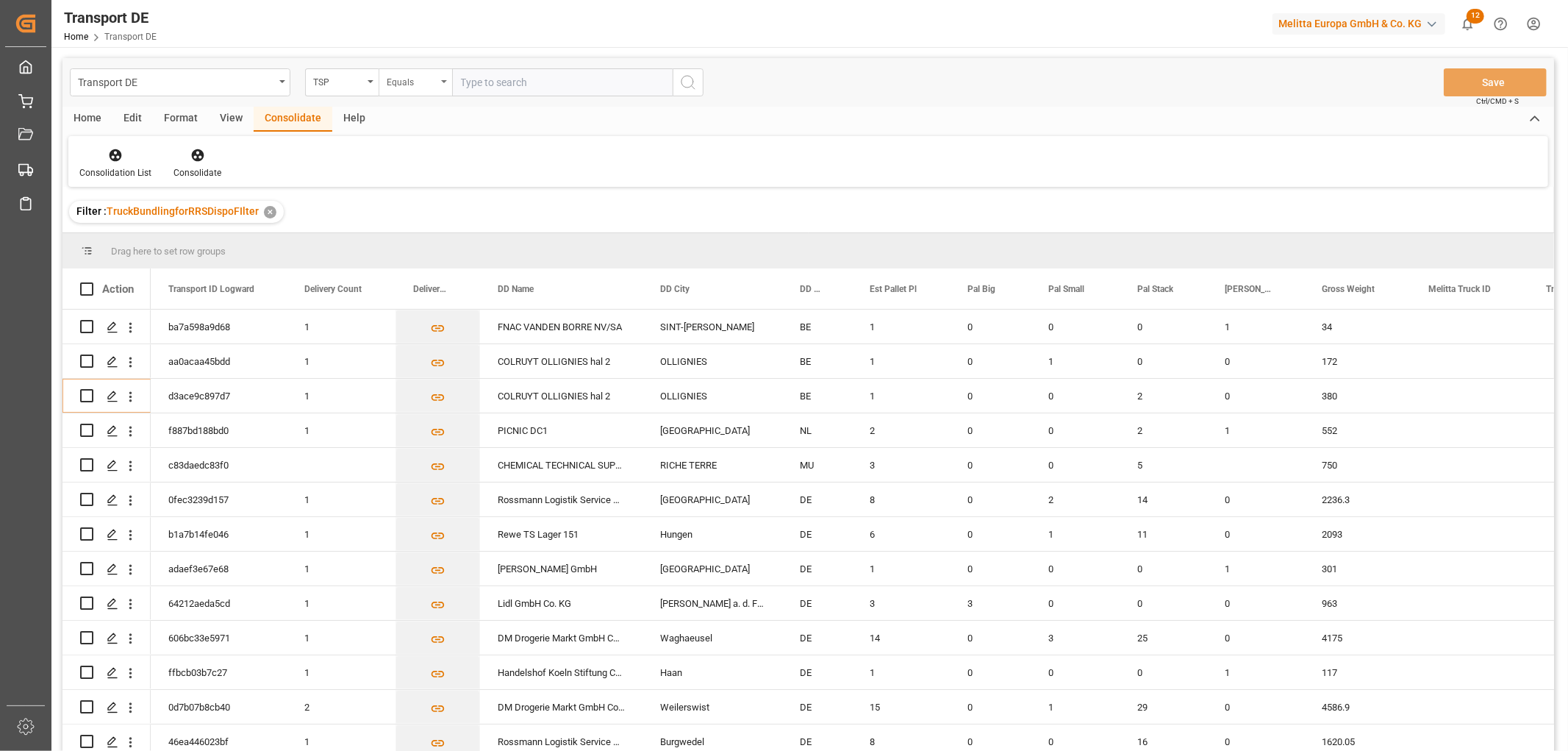
click at [428, 86] on div "Equals" at bounding box center [412, 80] width 50 height 17
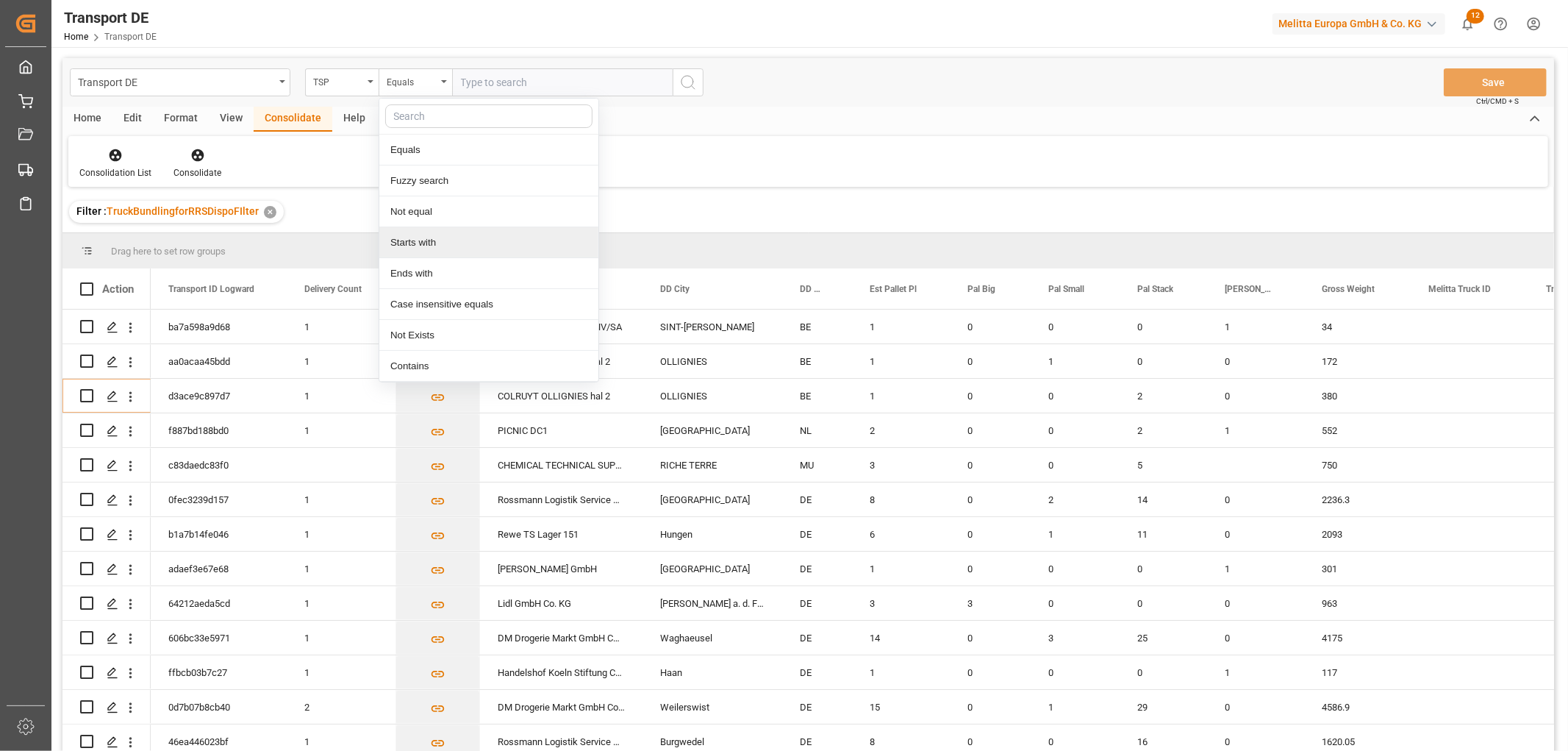
click at [425, 247] on div "Starts with" at bounding box center [488, 243] width 219 height 31
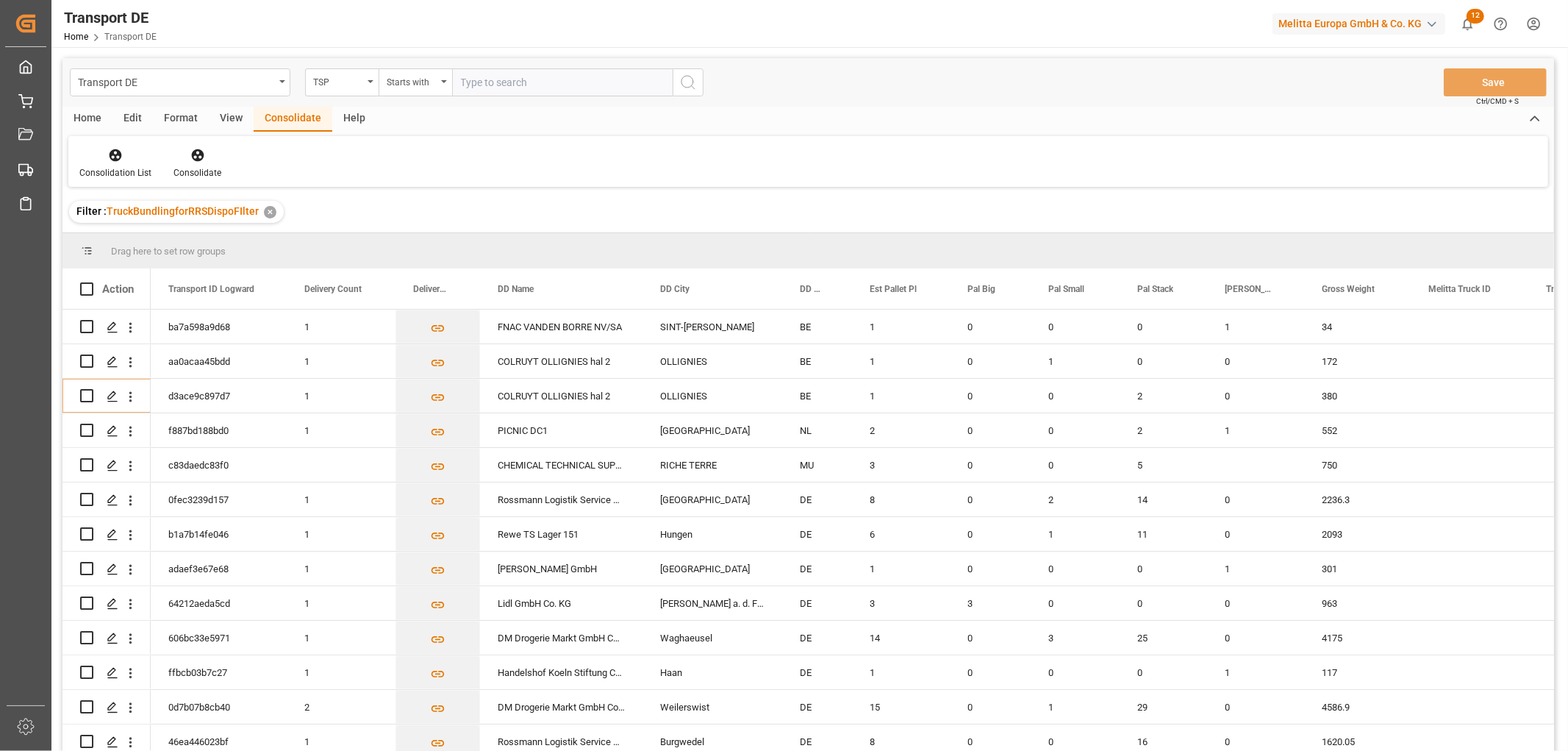
click at [505, 82] on input "text" at bounding box center [563, 82] width 220 height 28
type input "Self pickup DE"
click at [691, 81] on icon "search button" at bounding box center [688, 82] width 18 height 18
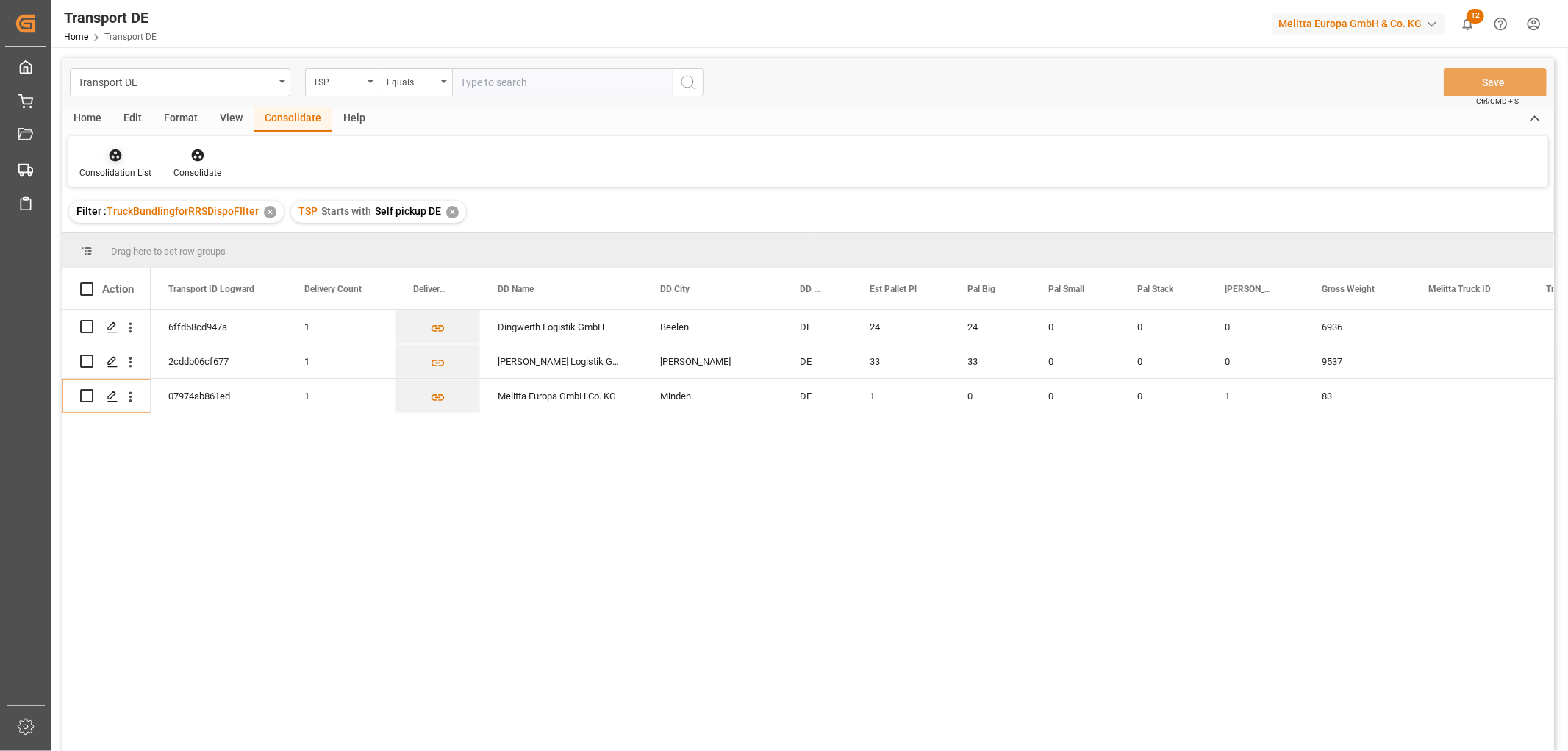
click at [117, 155] on icon at bounding box center [116, 156] width 13 height 13
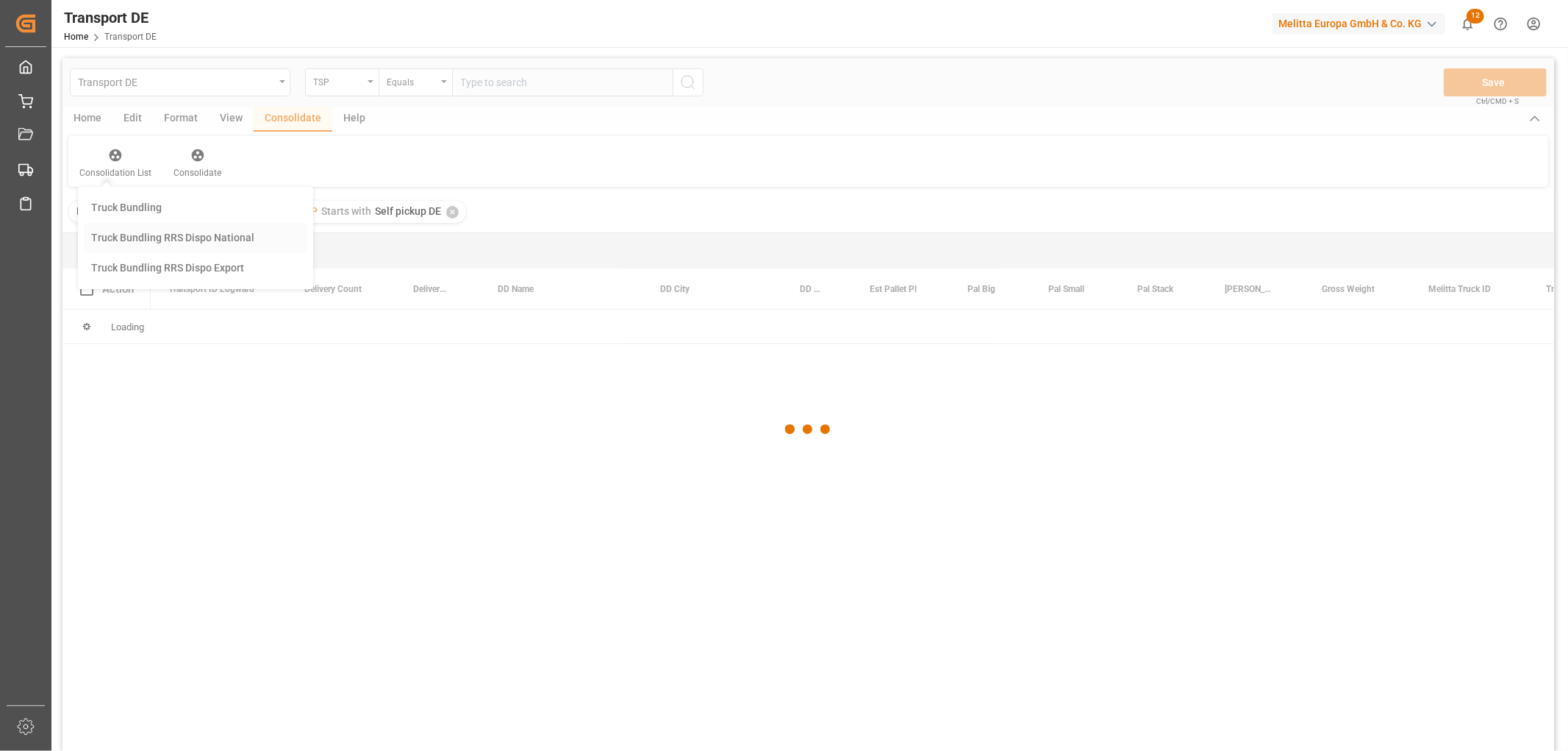
click at [140, 236] on div "Transport DE TSP Equals Save Ctrl/CMD + S Home Edit Format View Consolidate Hel…" at bounding box center [808, 424] width 1491 height 732
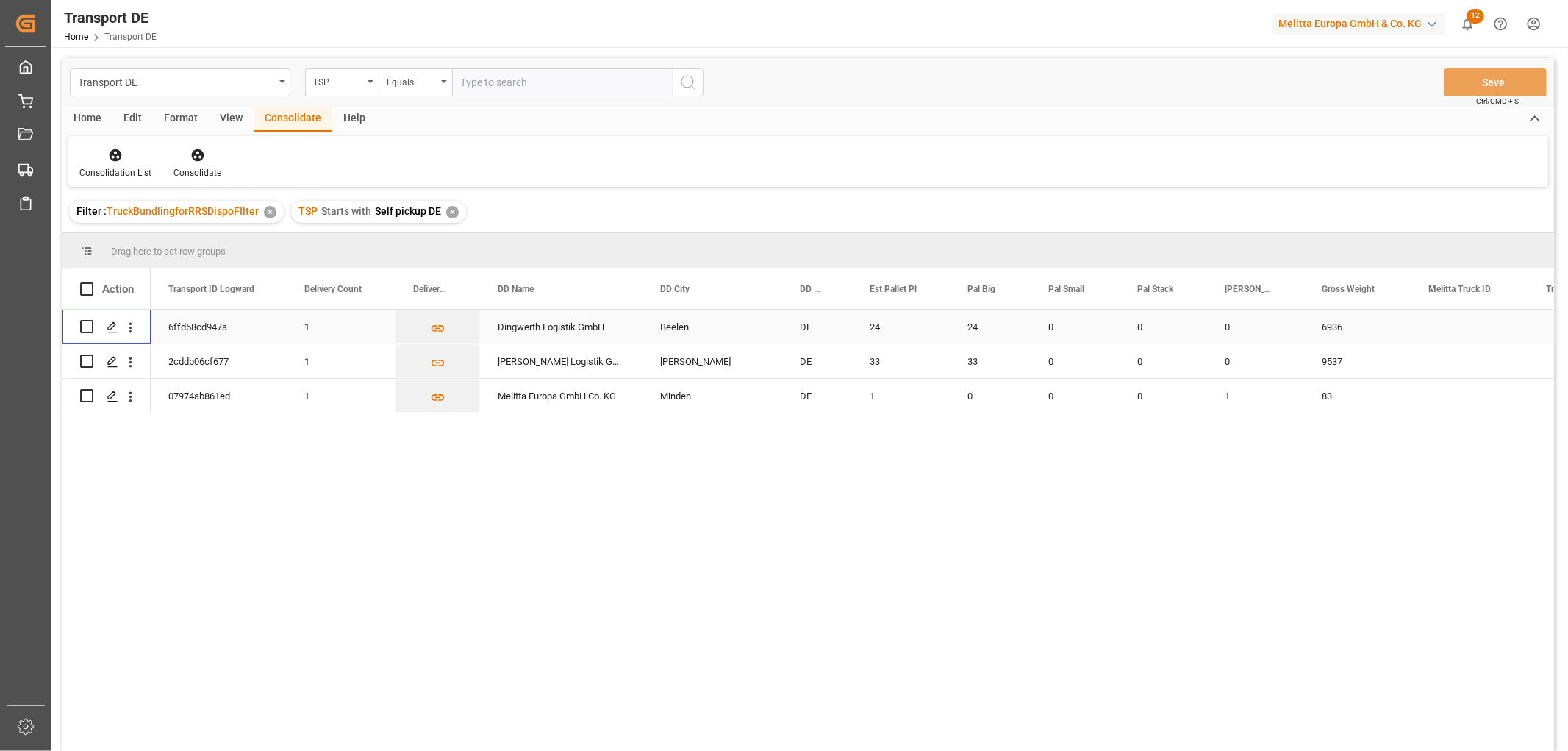
click at [89, 326] on input "Press Space to toggle row selection (unchecked)" at bounding box center [86, 326] width 14 height 14
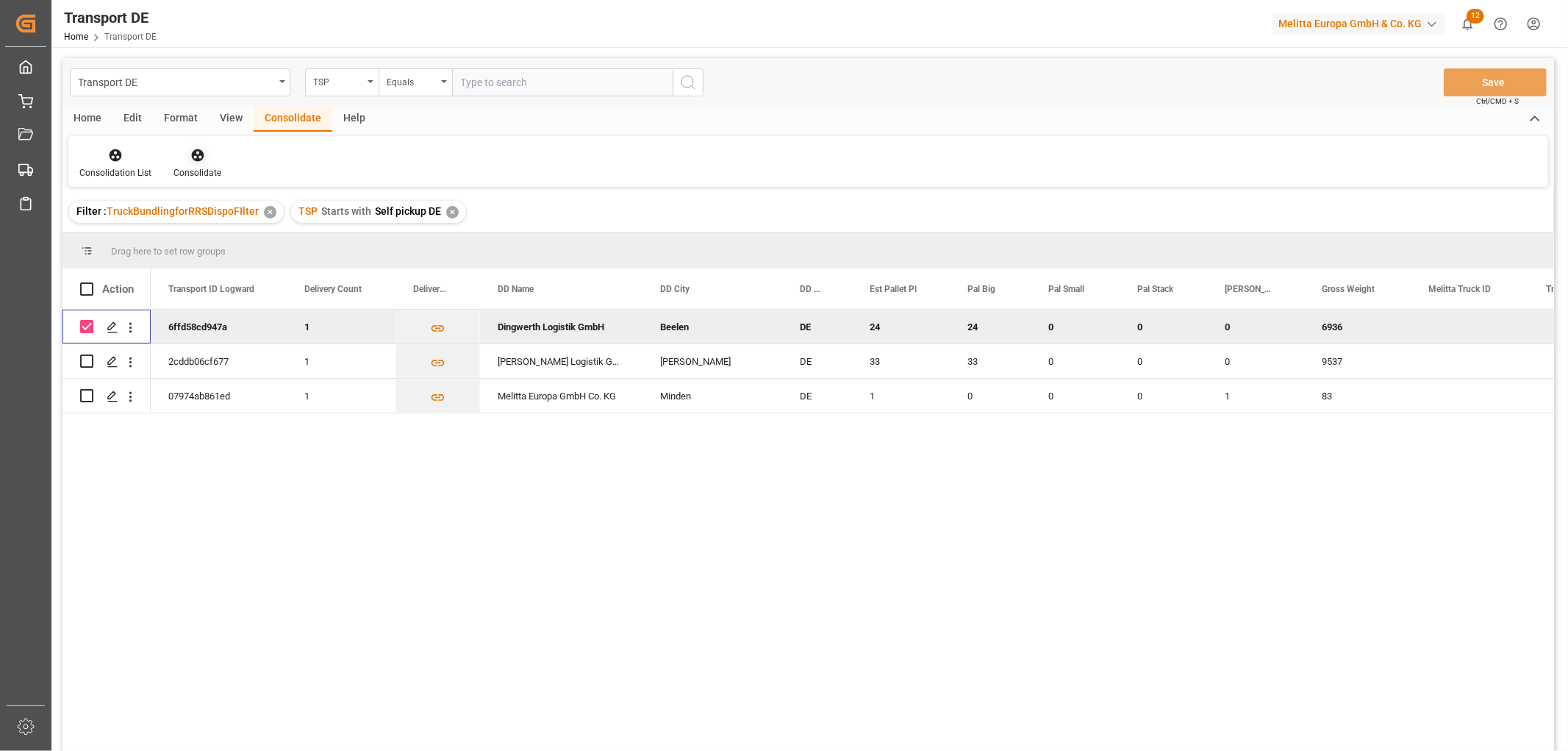
click at [195, 152] on icon at bounding box center [198, 155] width 14 height 14
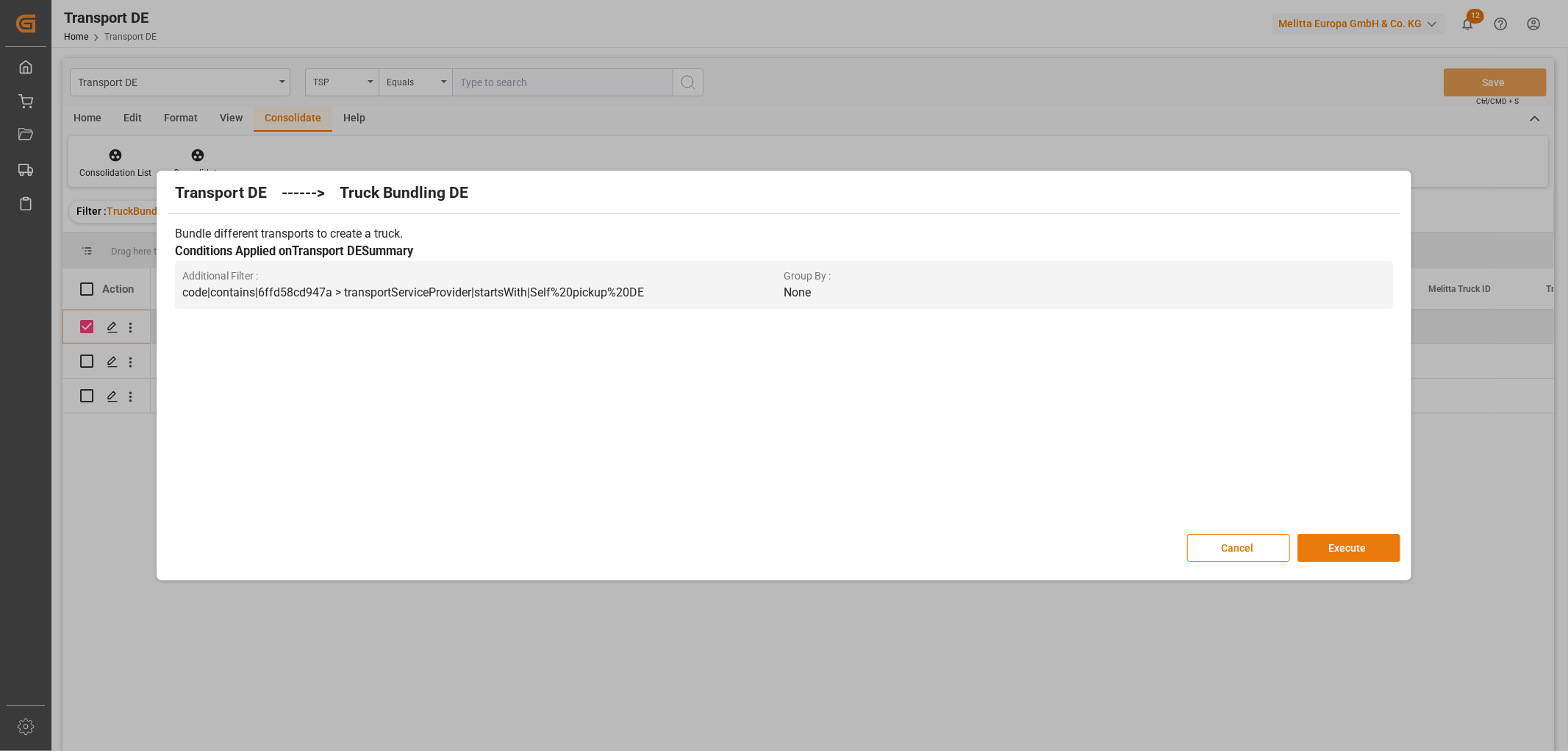
click at [1353, 541] on button "Execute" at bounding box center [1349, 547] width 103 height 28
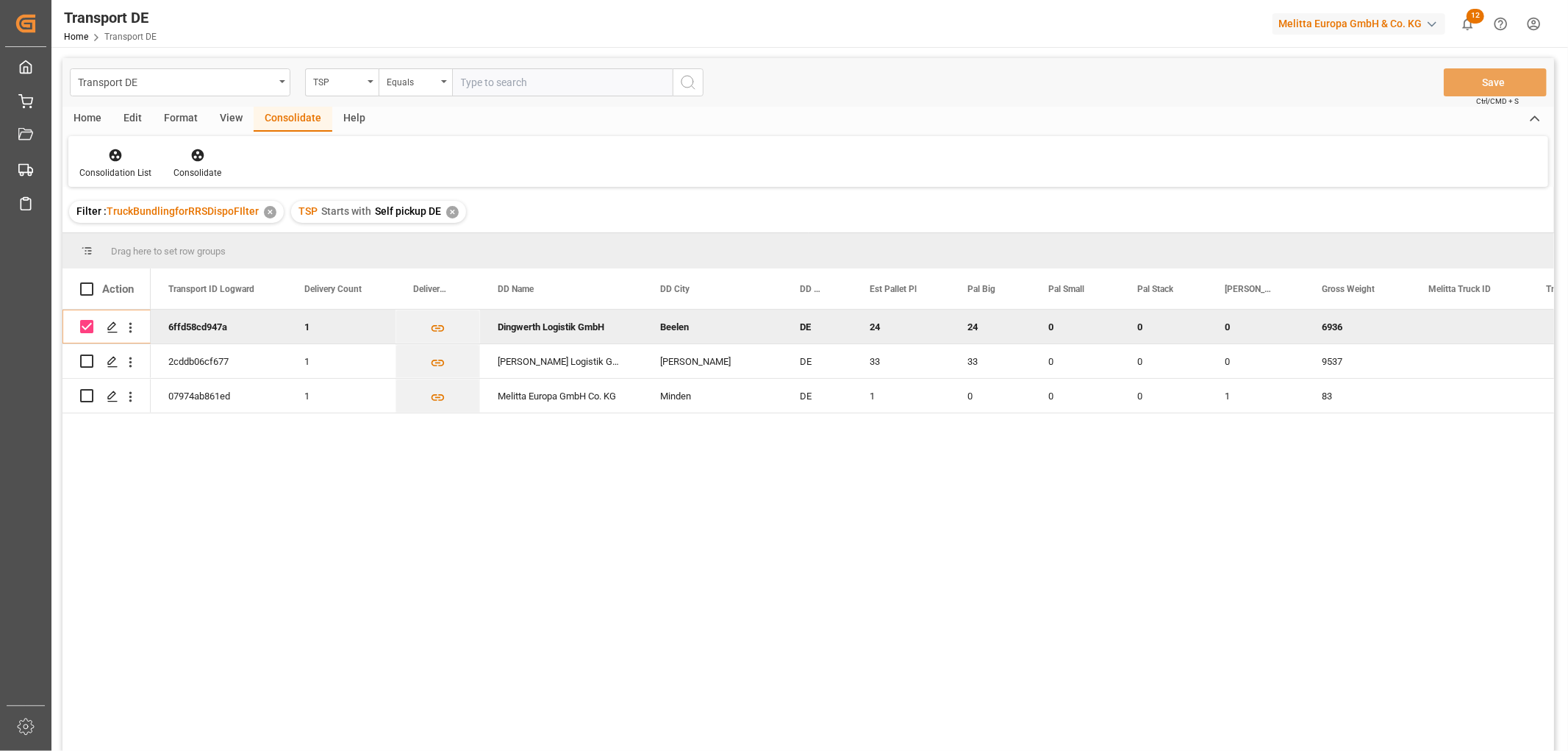
click at [87, 327] on input "Press Space to toggle row selection (checked)" at bounding box center [86, 326] width 14 height 14
checkbox input "false"
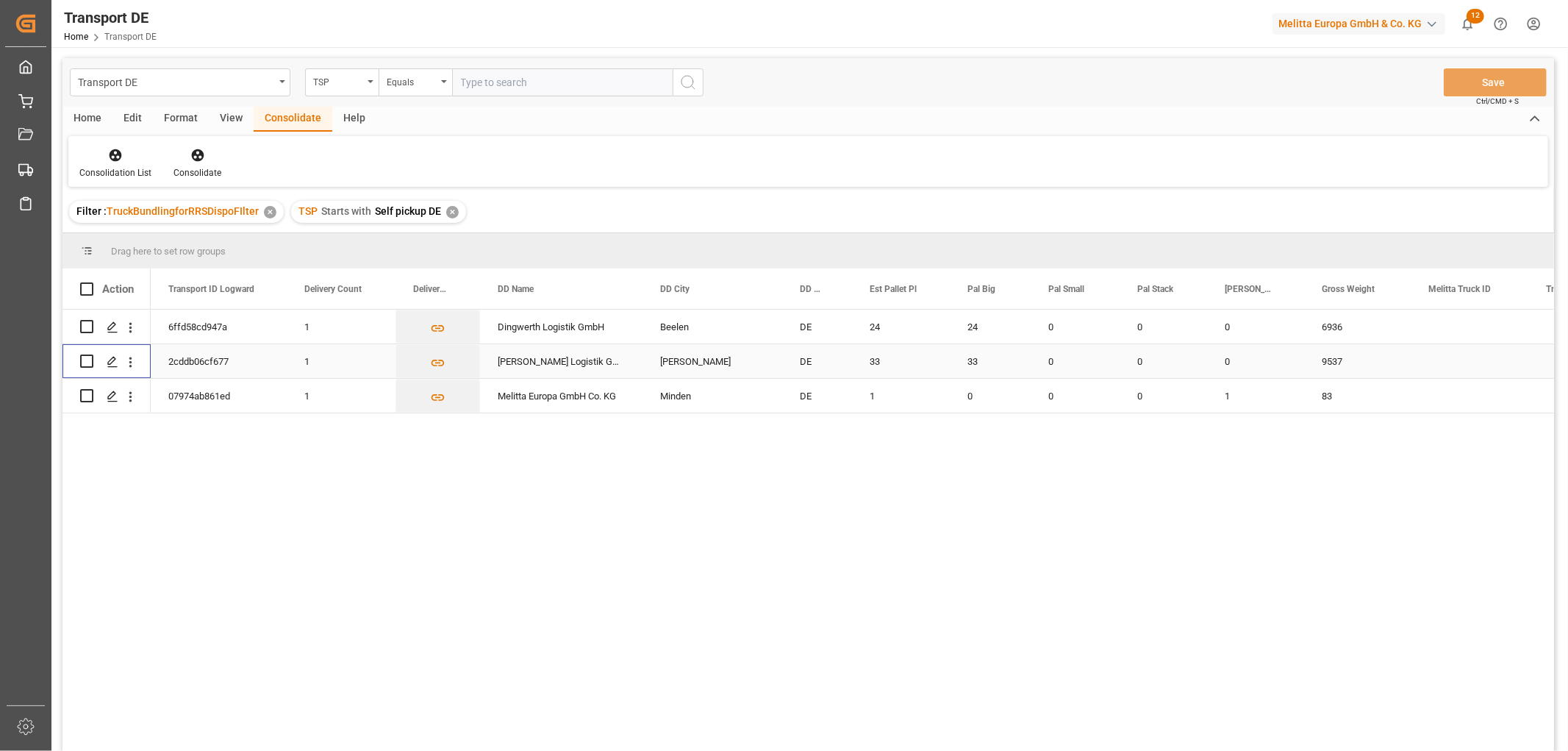
click at [86, 359] on input "Press Space to toggle row selection (unchecked)" at bounding box center [86, 361] width 14 height 14
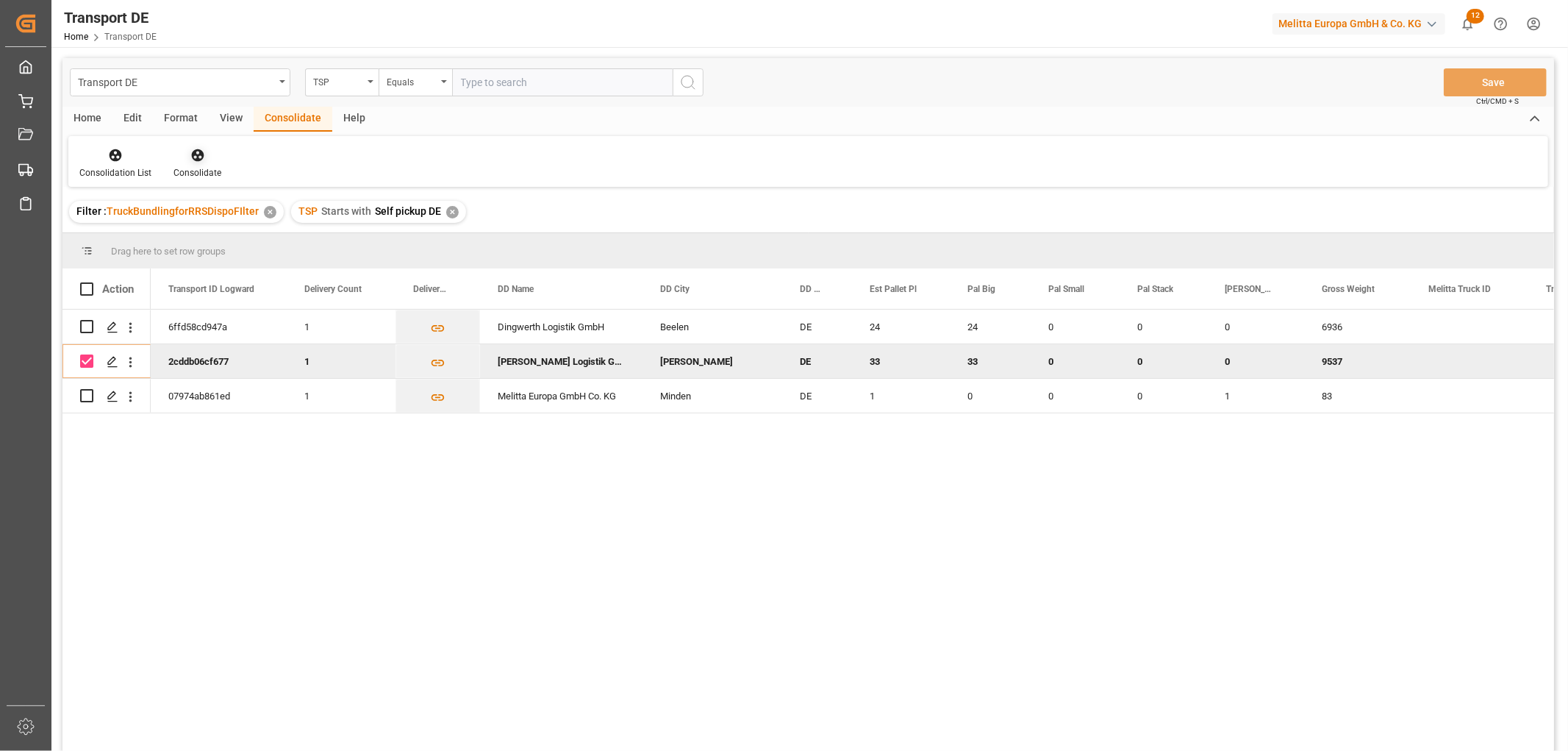
click at [192, 155] on icon at bounding box center [198, 156] width 13 height 13
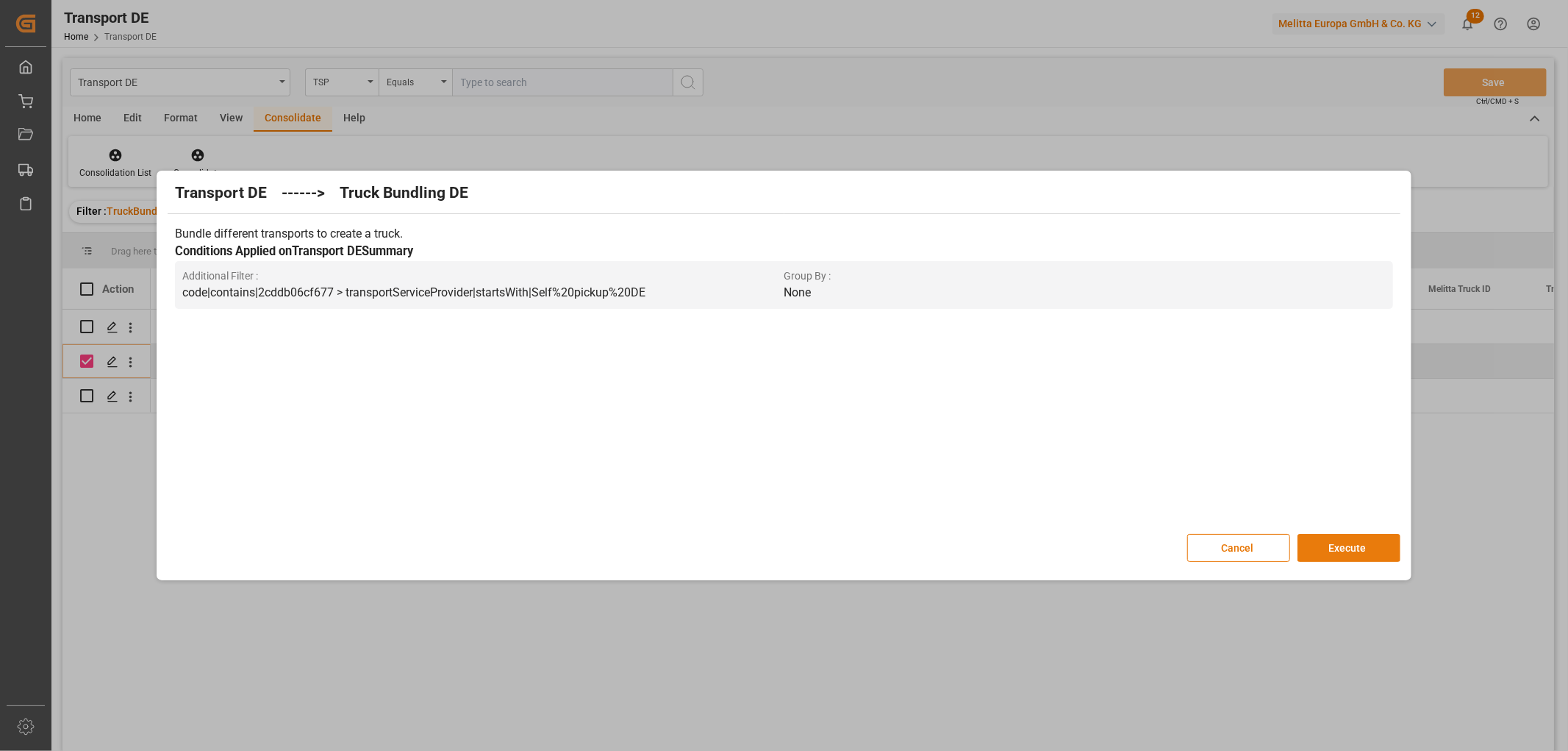
click at [1348, 542] on button "Execute" at bounding box center [1349, 547] width 103 height 28
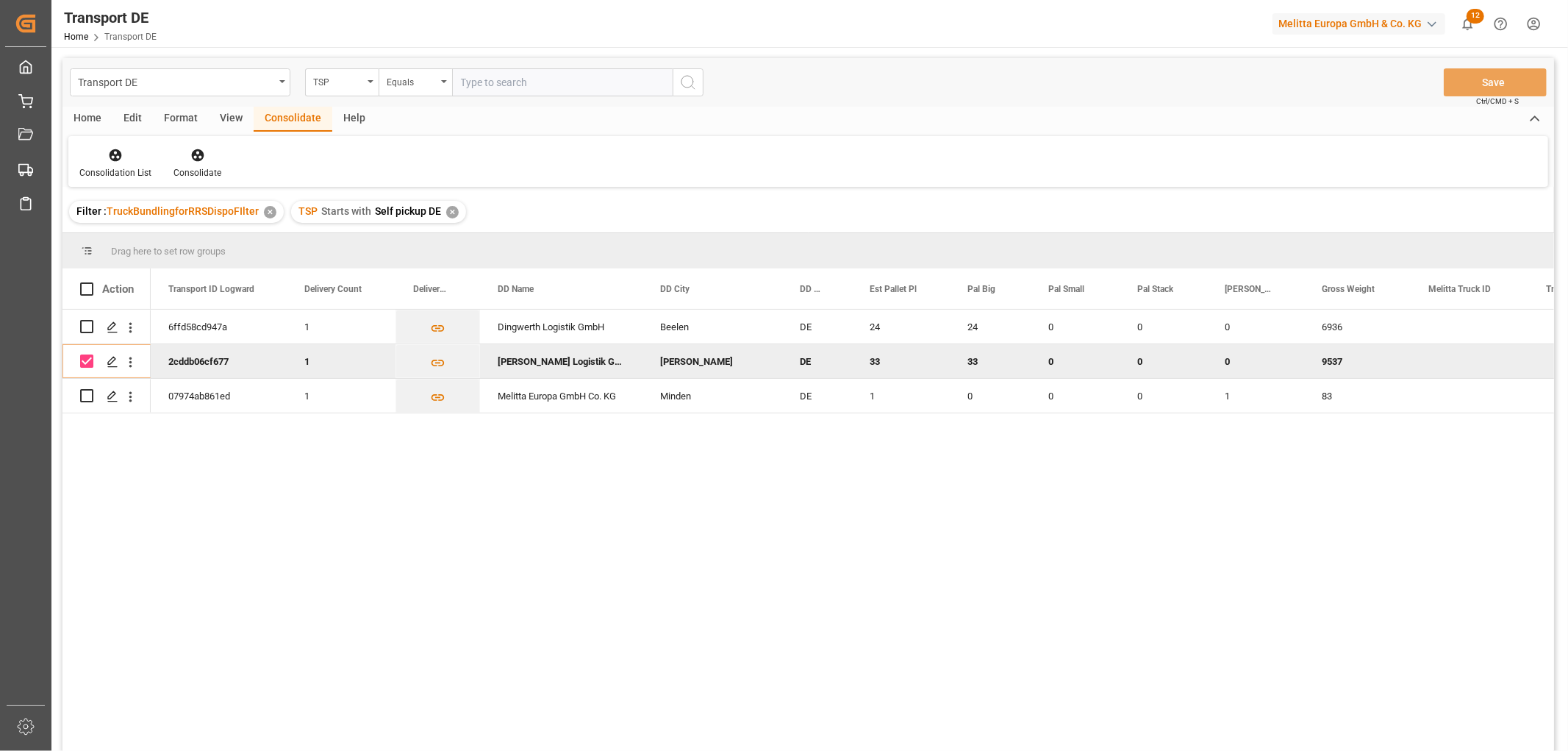
click at [85, 361] on input "Press Space to toggle row selection (checked)" at bounding box center [86, 361] width 14 height 14
checkbox input "false"
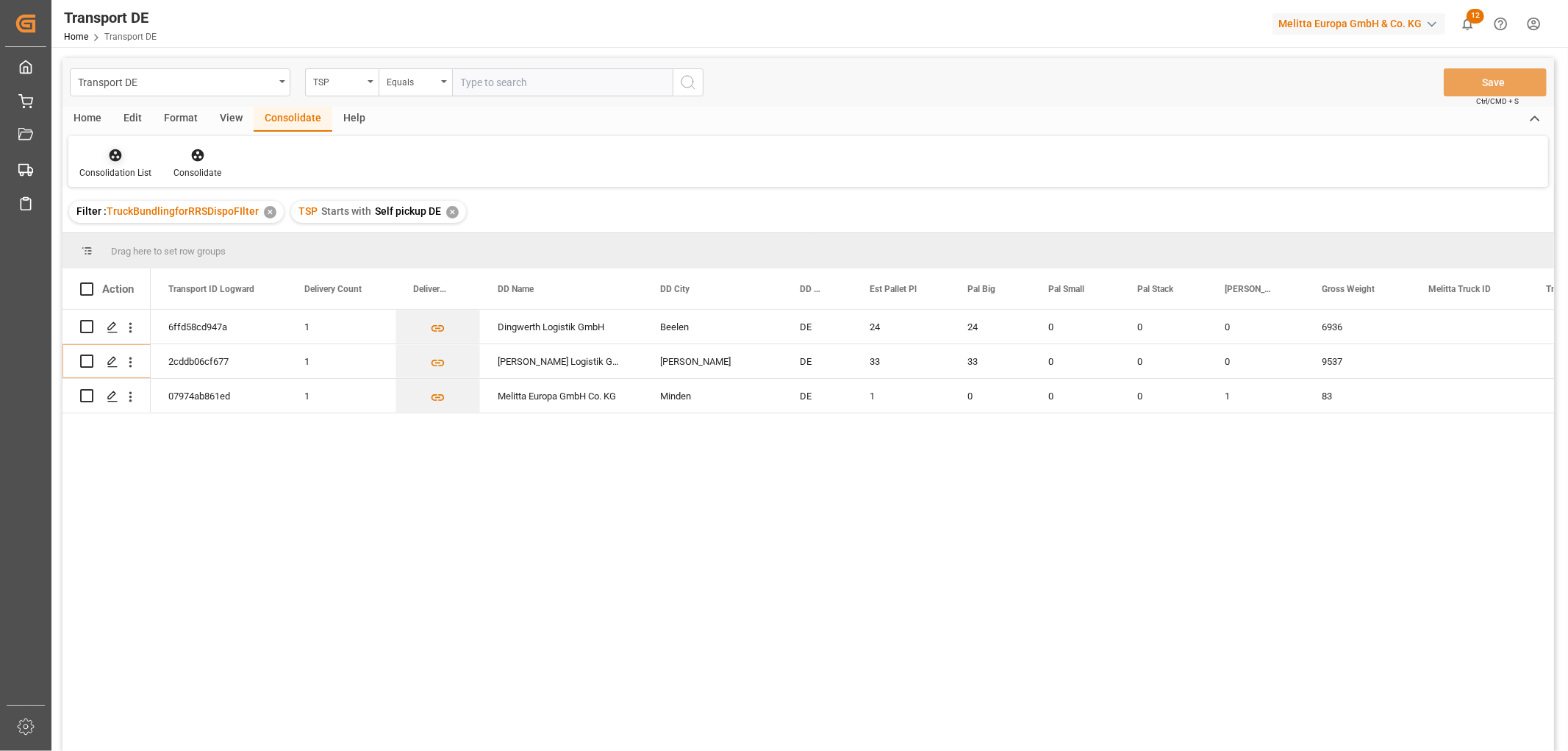
click at [110, 154] on icon at bounding box center [116, 156] width 13 height 13
click at [136, 235] on div "Transport DE TSP Equals Save Ctrl/CMD + S Home Edit Format View Consolidate Hel…" at bounding box center [808, 424] width 1491 height 732
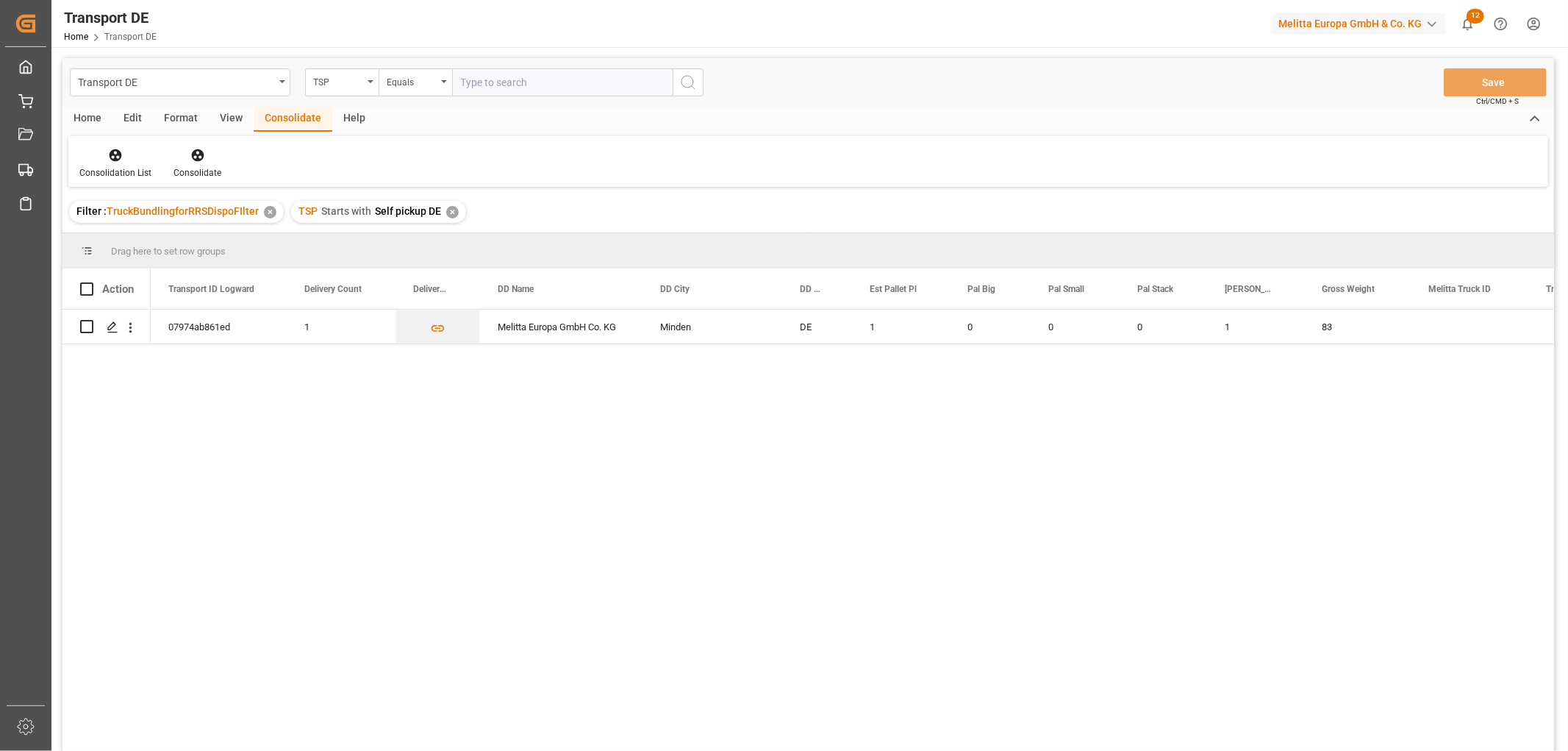
click at [449, 211] on div "✕" at bounding box center [452, 212] width 13 height 13
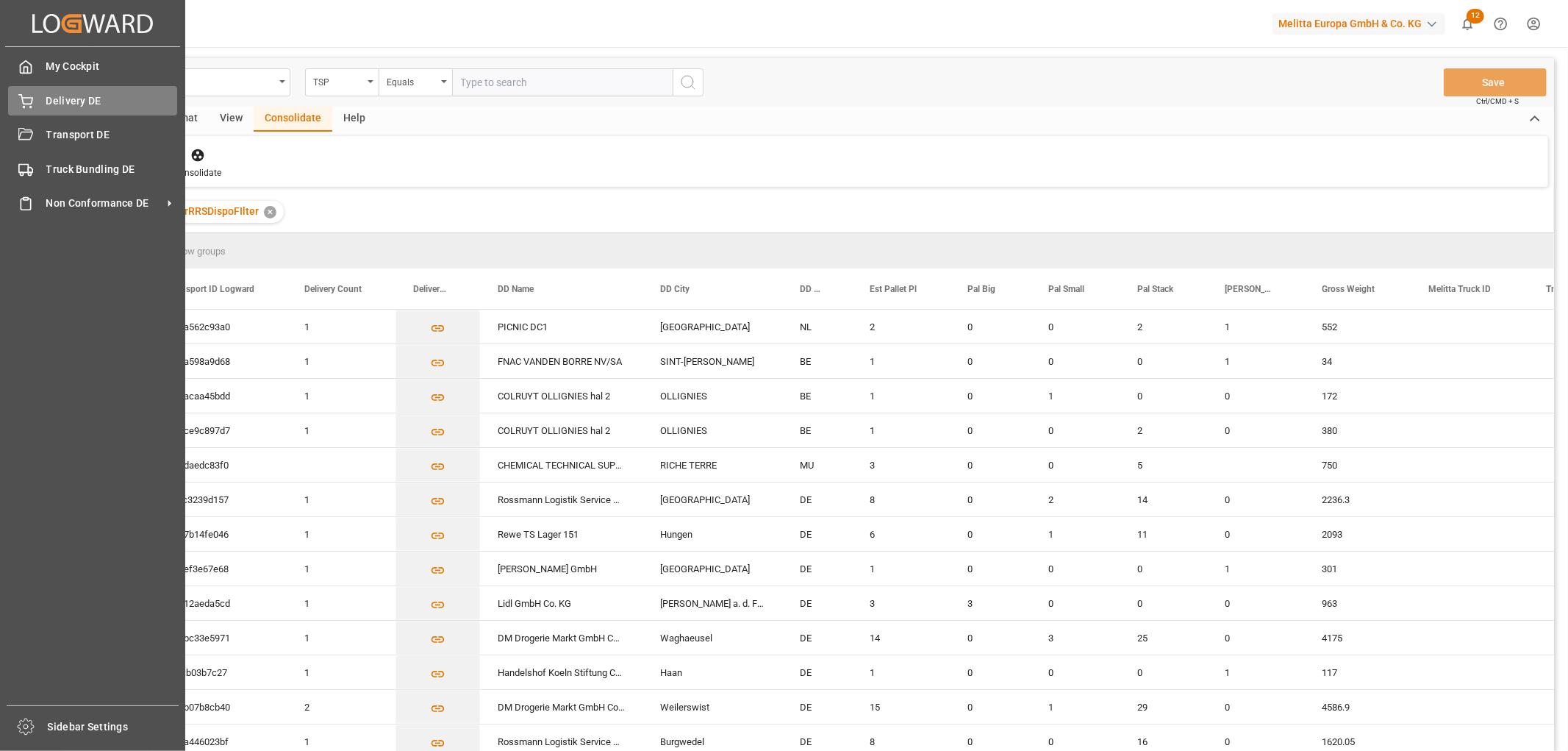
click at [52, 103] on span "Delivery DE" at bounding box center [112, 101] width 132 height 15
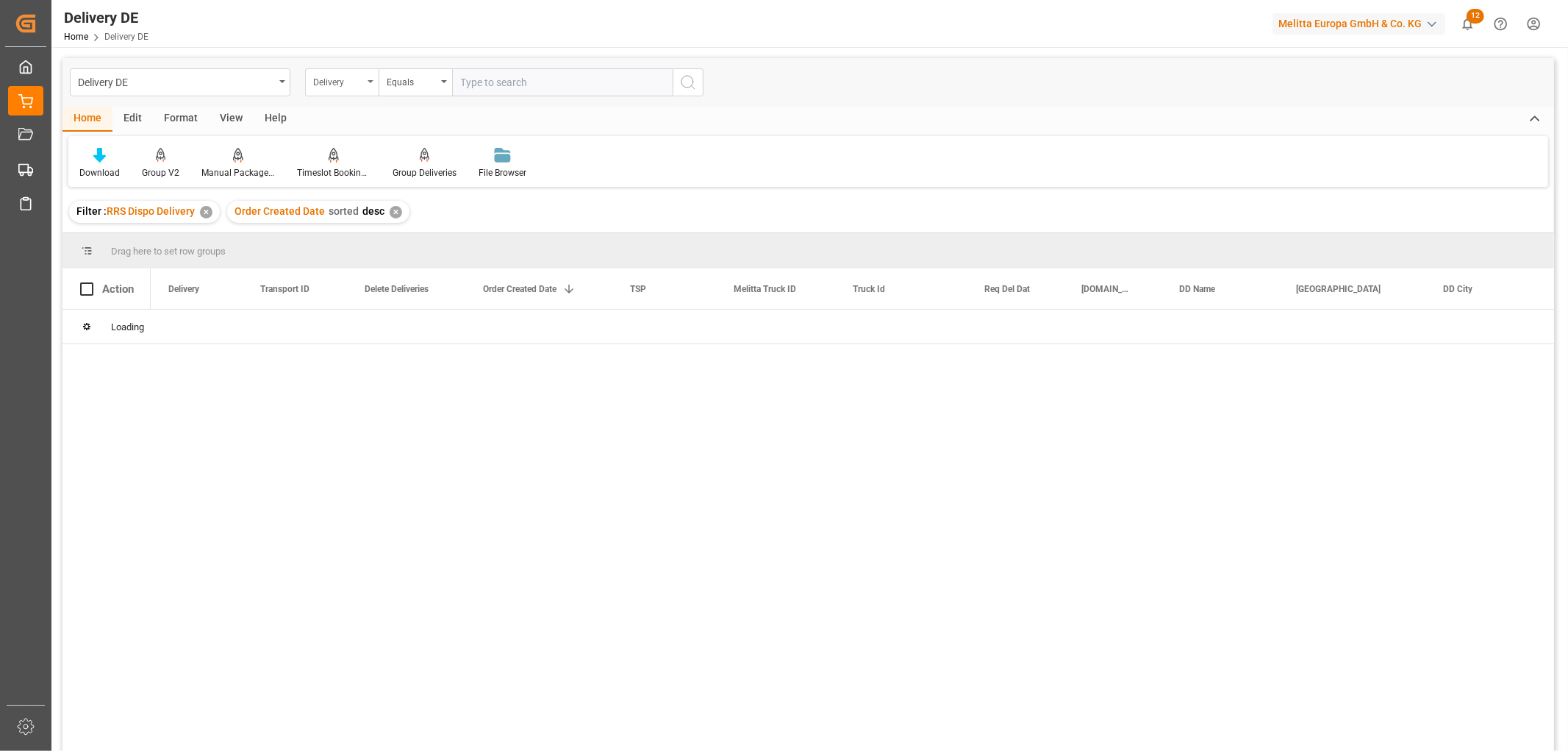
click at [336, 79] on div "Delivery" at bounding box center [338, 80] width 50 height 17
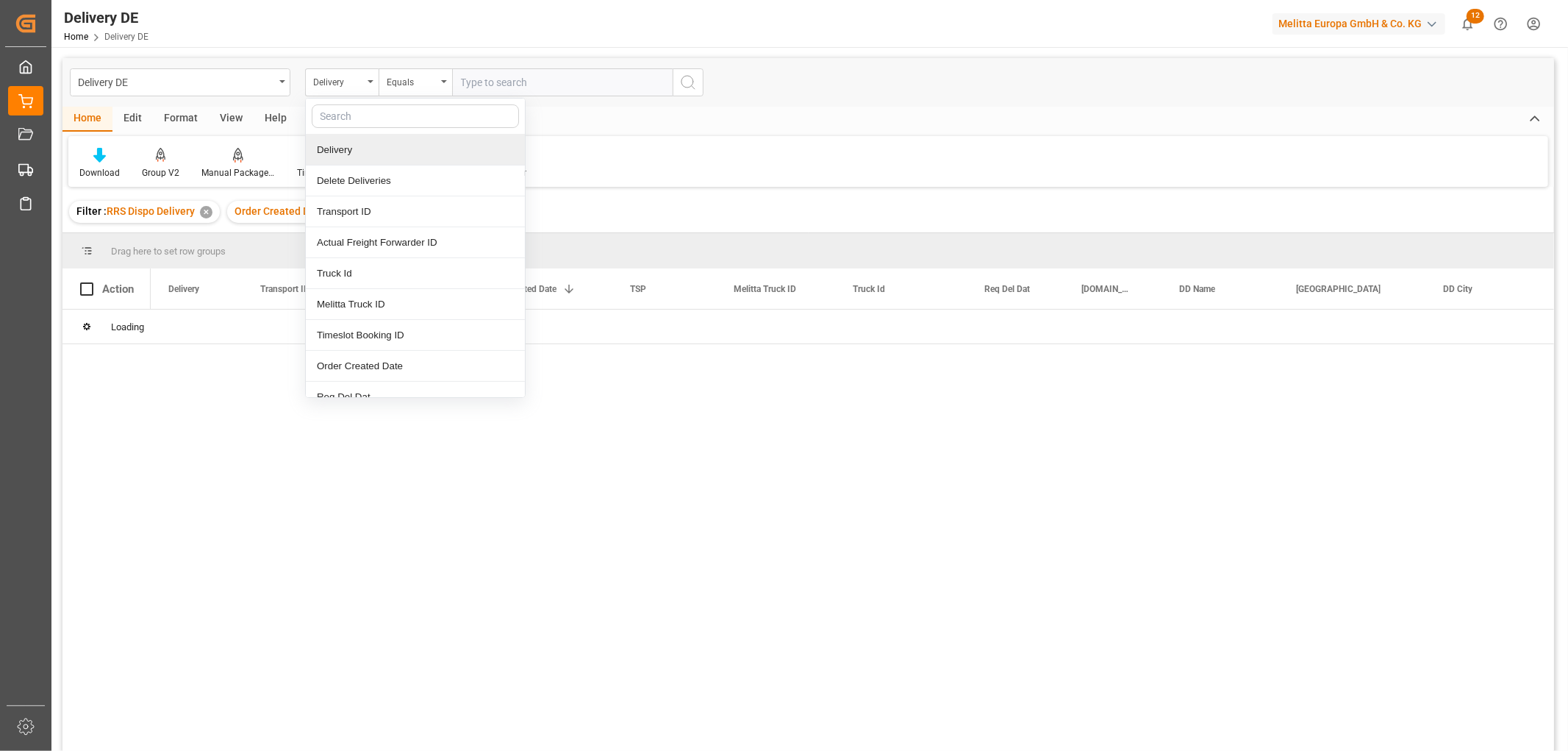
click at [334, 150] on div "Delivery" at bounding box center [415, 150] width 219 height 31
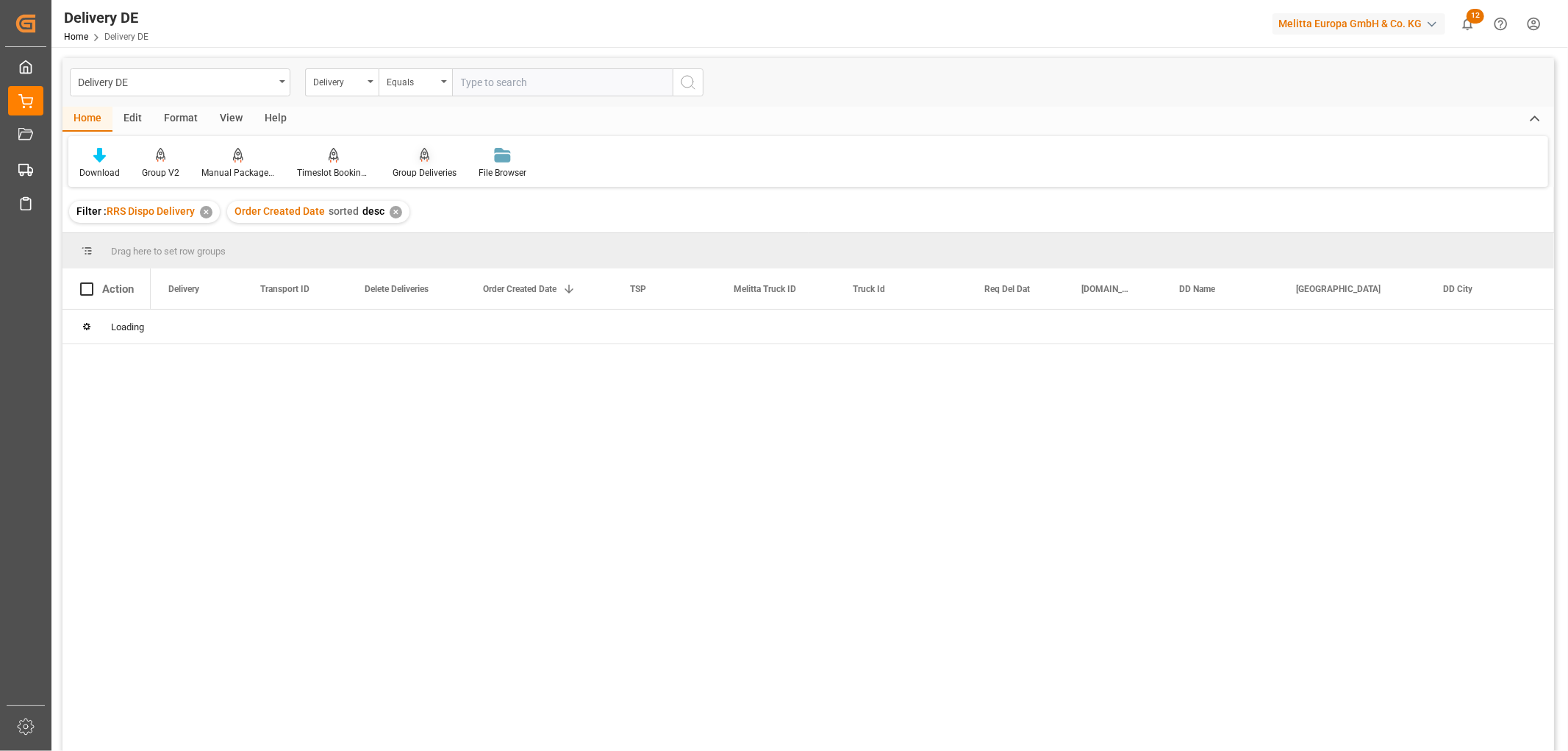
click at [403, 85] on div "Equals" at bounding box center [412, 80] width 50 height 17
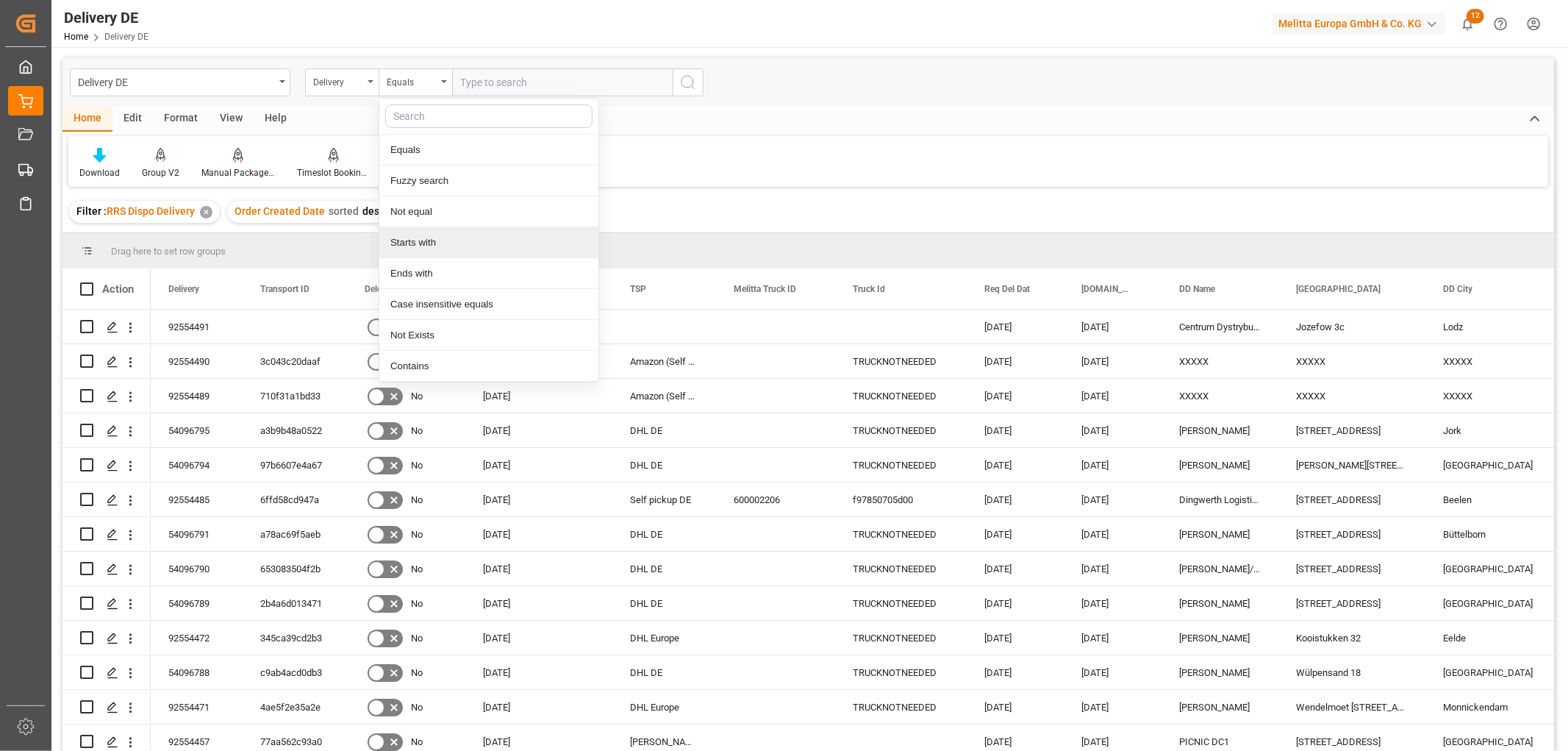
click at [409, 243] on div "Starts with" at bounding box center [488, 243] width 219 height 31
click at [520, 82] on input "text" at bounding box center [563, 82] width 220 height 28
type input "92554467"
click at [691, 85] on icon "search button" at bounding box center [688, 82] width 18 height 18
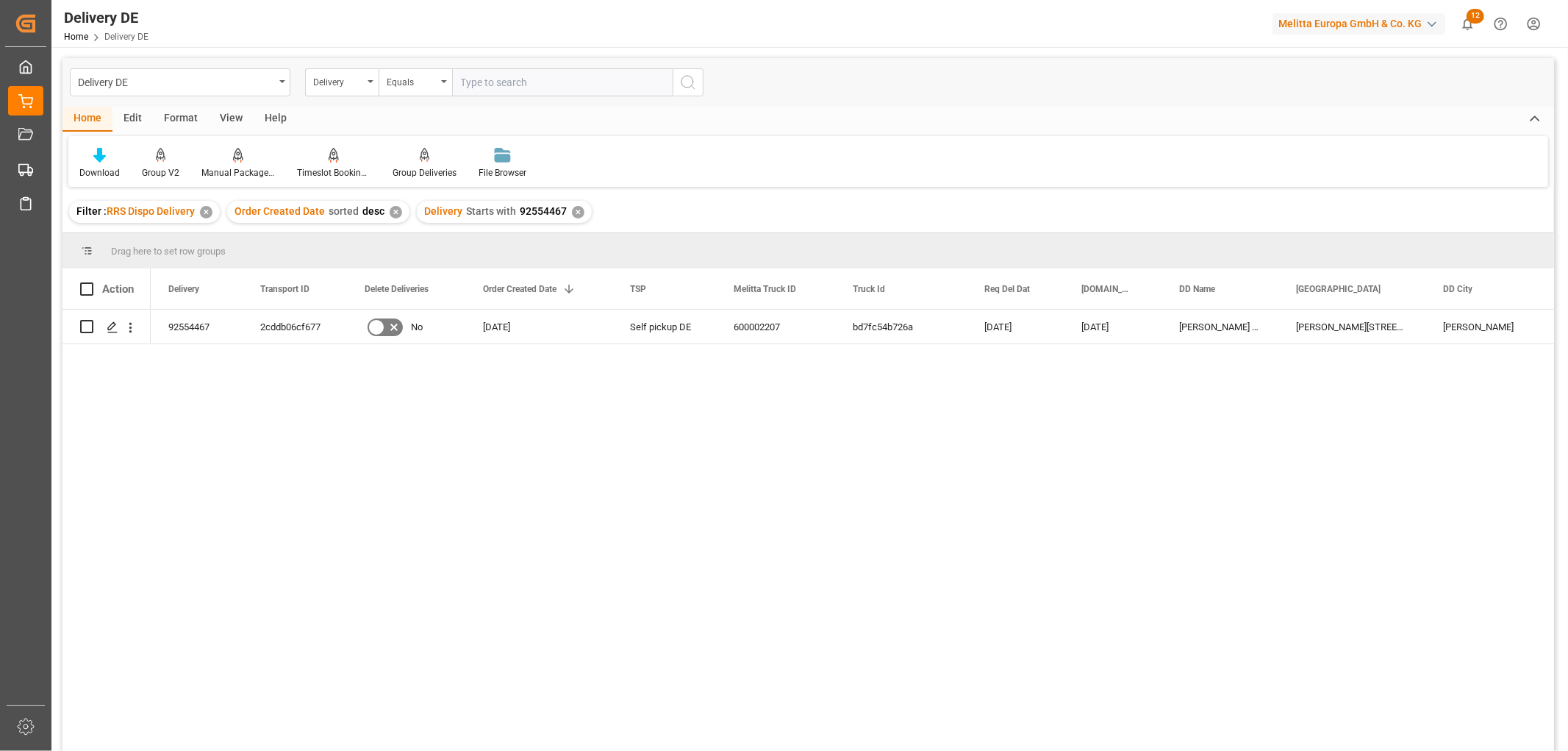
click at [574, 211] on div "✕" at bounding box center [579, 212] width 13 height 13
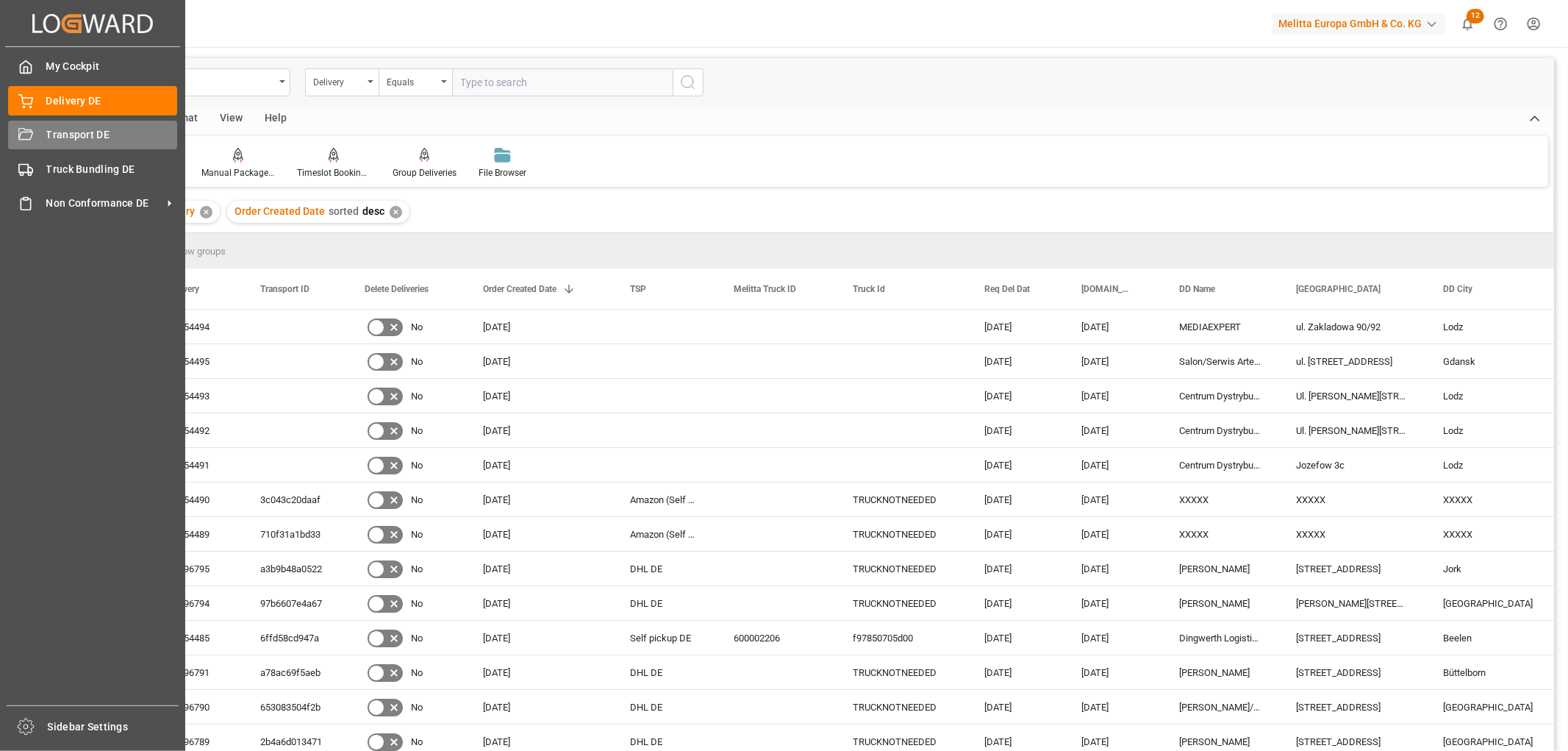
click at [44, 136] on div "Transport DE Transport DE" at bounding box center [93, 135] width 169 height 29
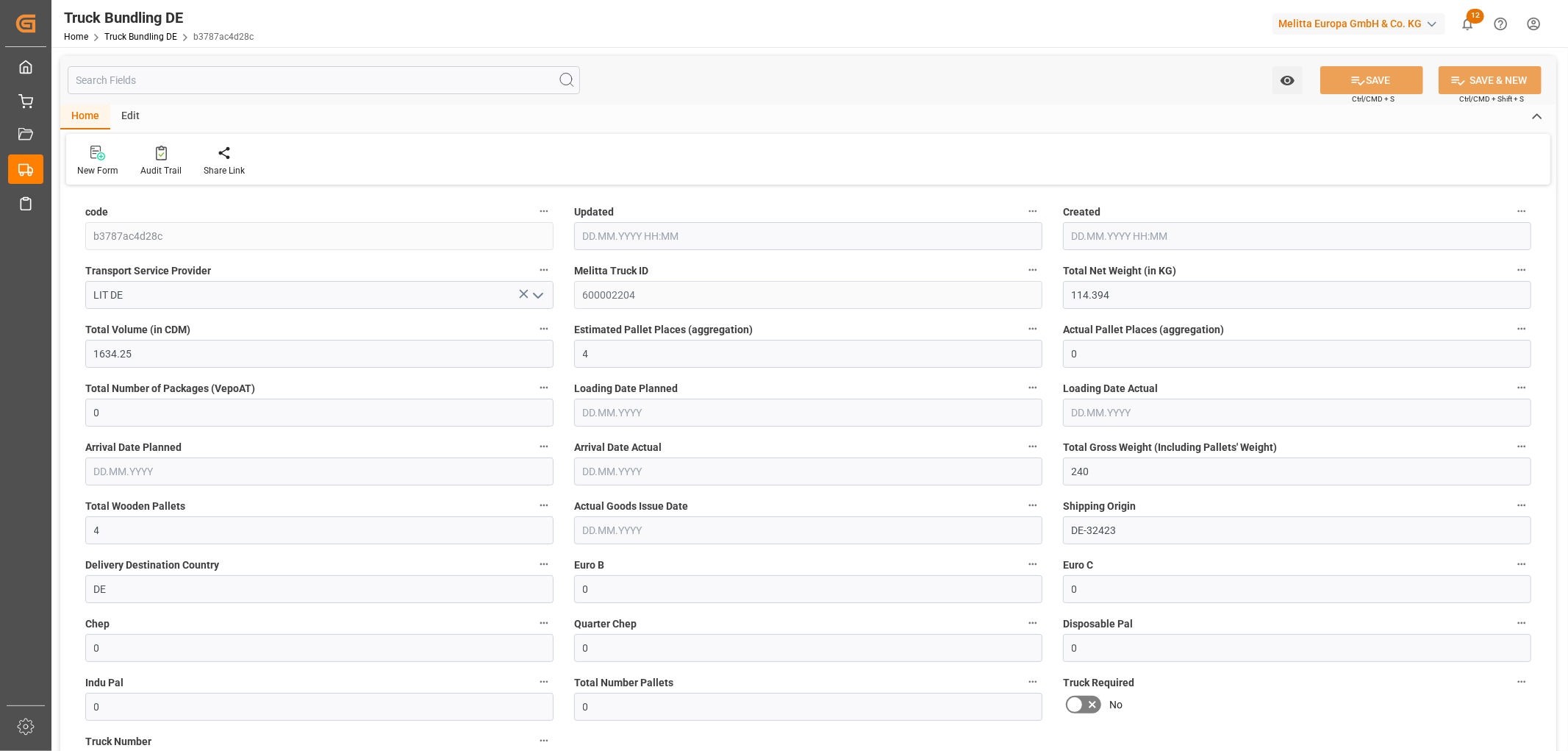
type input "114.394"
type input "1634.25"
type input "4"
type input "0"
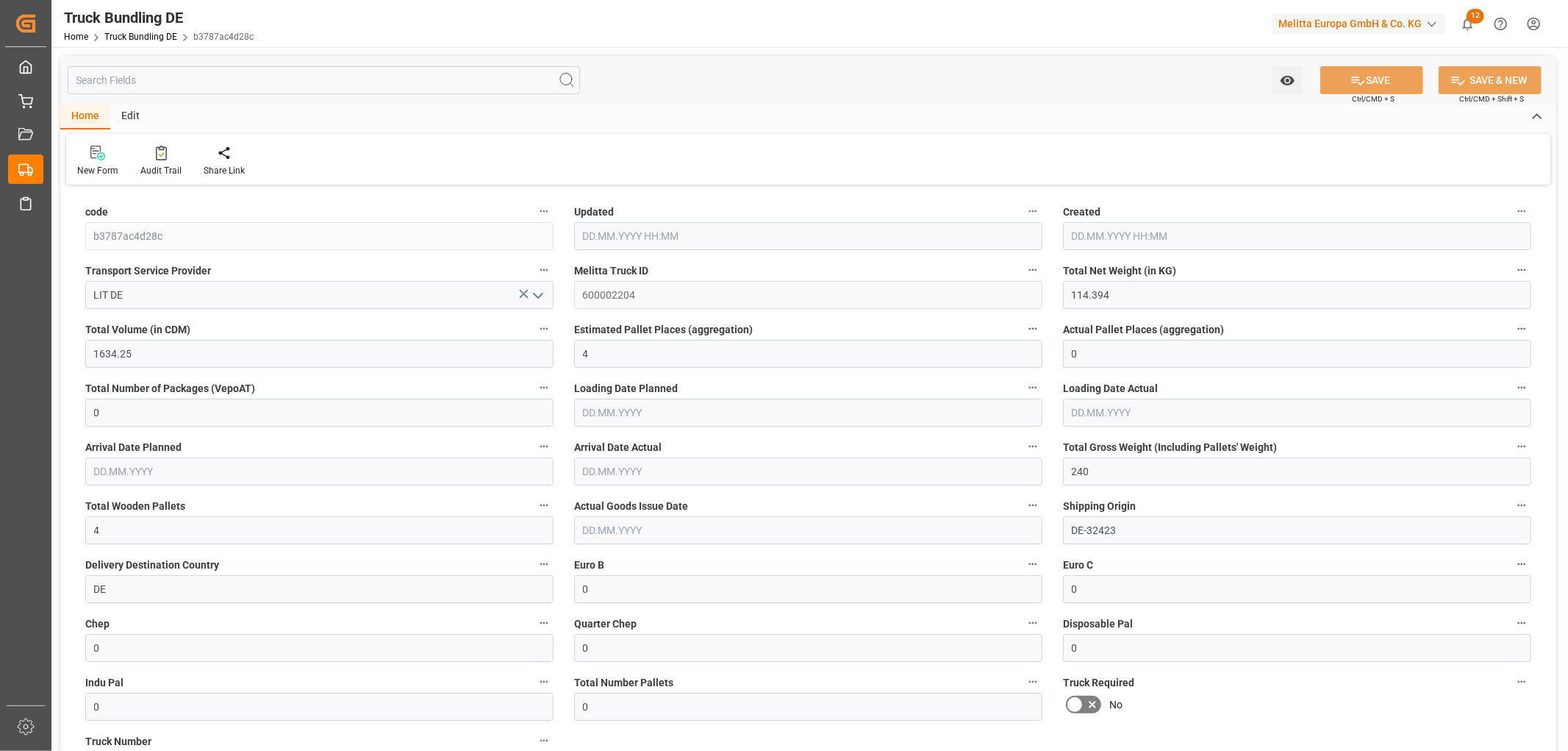
type input "240"
type input "4"
type input "0"
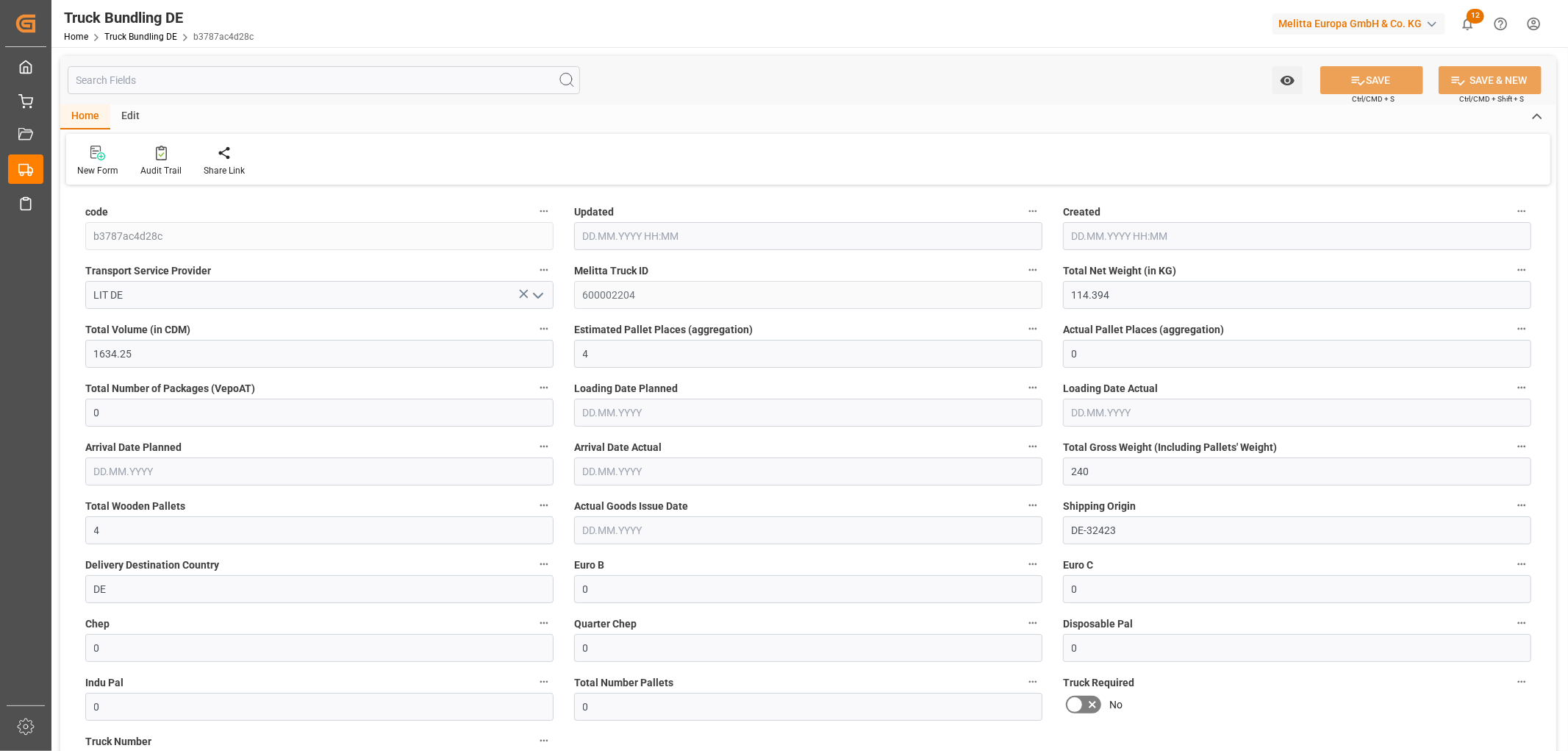
type input "0"
type input "02.09.2025 11:01"
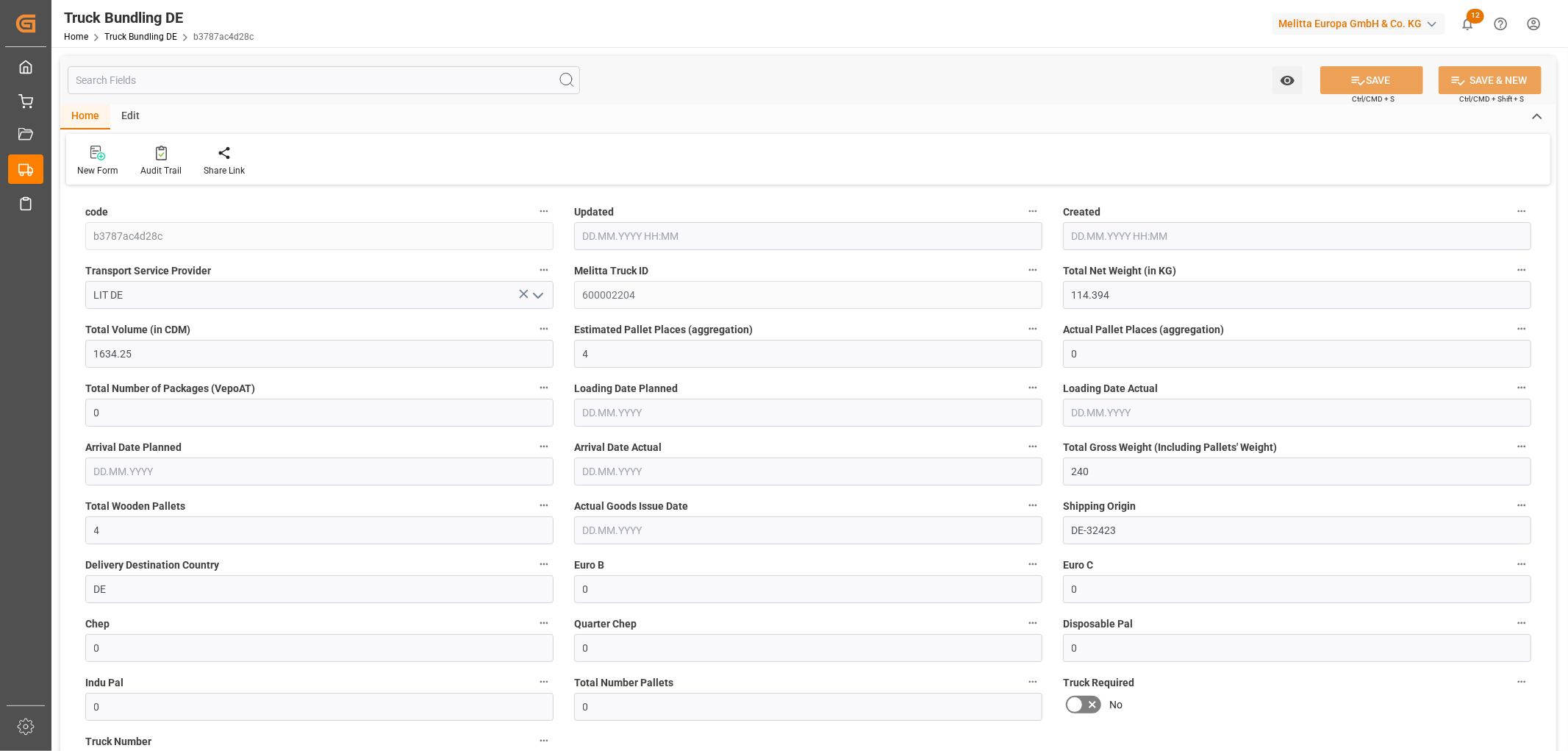
type input "02.09.2025 11:01"
type input "09.09.2025"
type input "11.09.2025"
type input "[DATE]"
